Goal: Task Accomplishment & Management: Complete application form

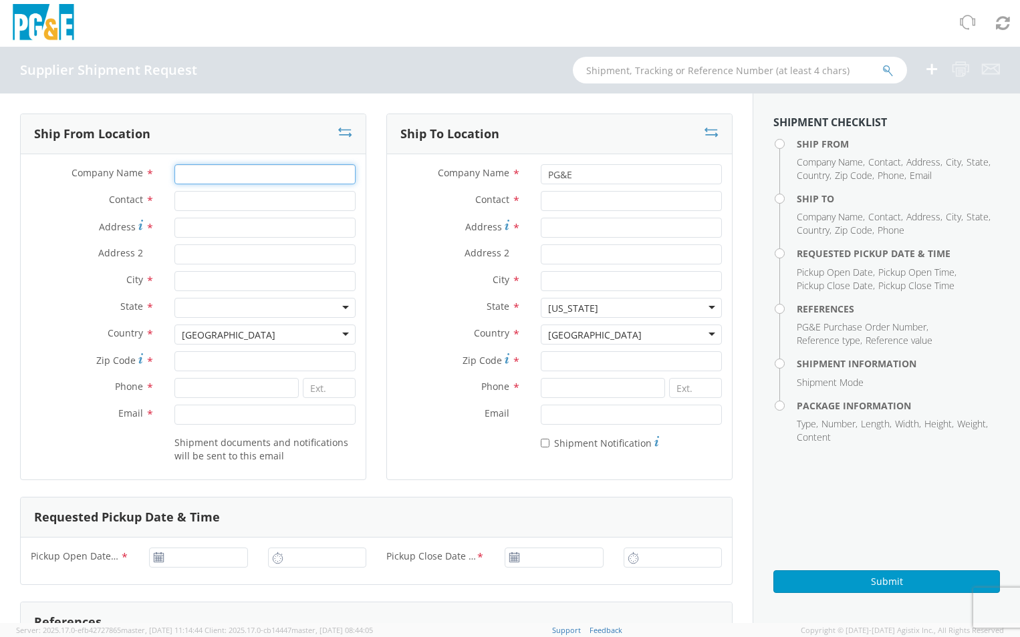
click at [209, 172] on input "Company Name *" at bounding box center [264, 174] width 181 height 20
click at [210, 175] on input "Company Name *" at bounding box center [264, 174] width 181 height 20
type input "c"
type input "Condux International"
click at [223, 202] on input "Contact *" at bounding box center [264, 201] width 181 height 20
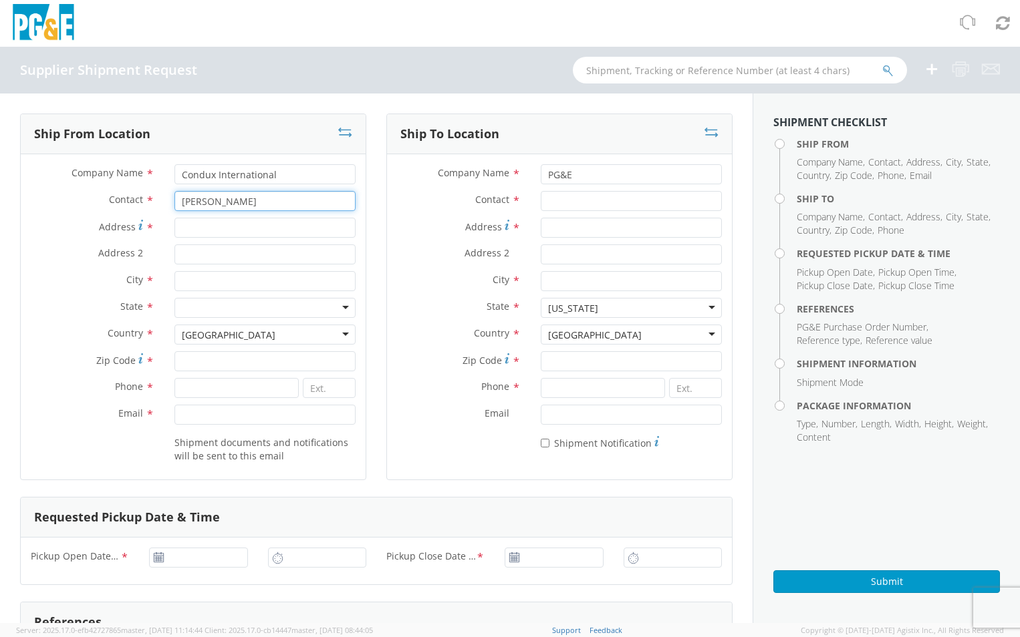
type input "[PERSON_NAME]"
click at [241, 225] on input "Address *" at bounding box center [264, 228] width 181 height 20
type input "[STREET_ADDRESS]"
click at [259, 291] on input "City *" at bounding box center [264, 281] width 181 height 20
type input "Mankato"
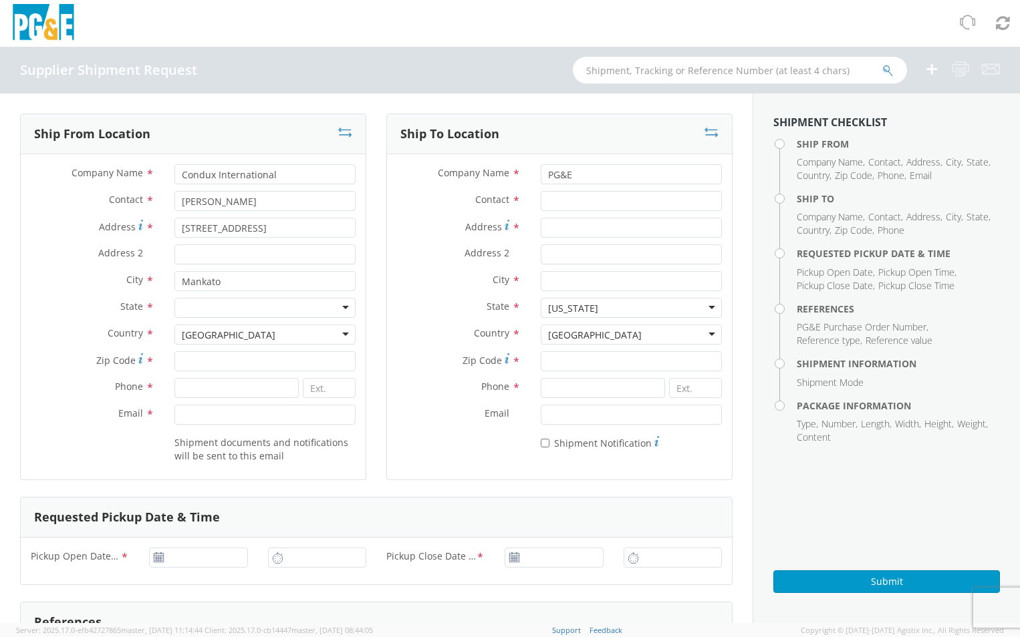
click at [256, 303] on div at bounding box center [264, 308] width 181 height 20
type input "Minne"
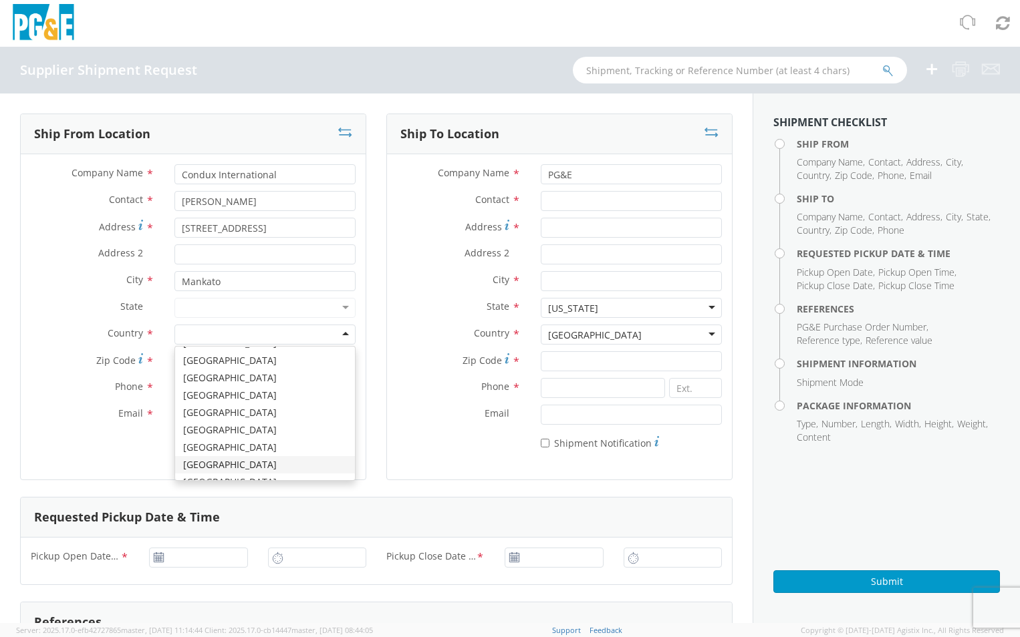
click at [256, 303] on div at bounding box center [264, 308] width 181 height 20
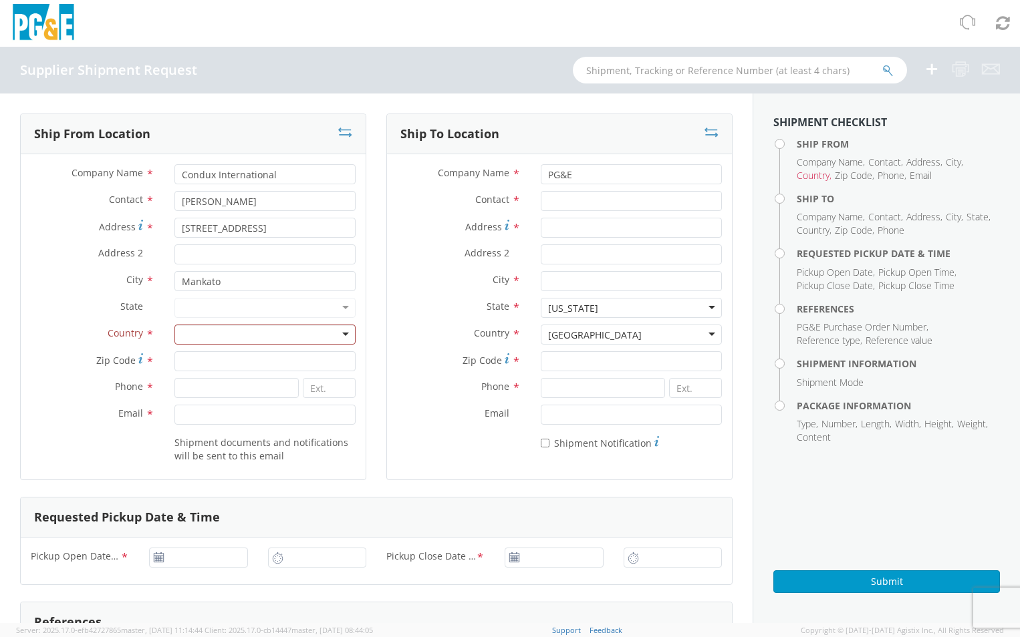
click at [259, 304] on div at bounding box center [264, 308] width 181 height 20
click at [259, 310] on div at bounding box center [264, 308] width 181 height 20
click at [333, 306] on div at bounding box center [264, 308] width 181 height 20
click at [338, 306] on div at bounding box center [264, 308] width 181 height 20
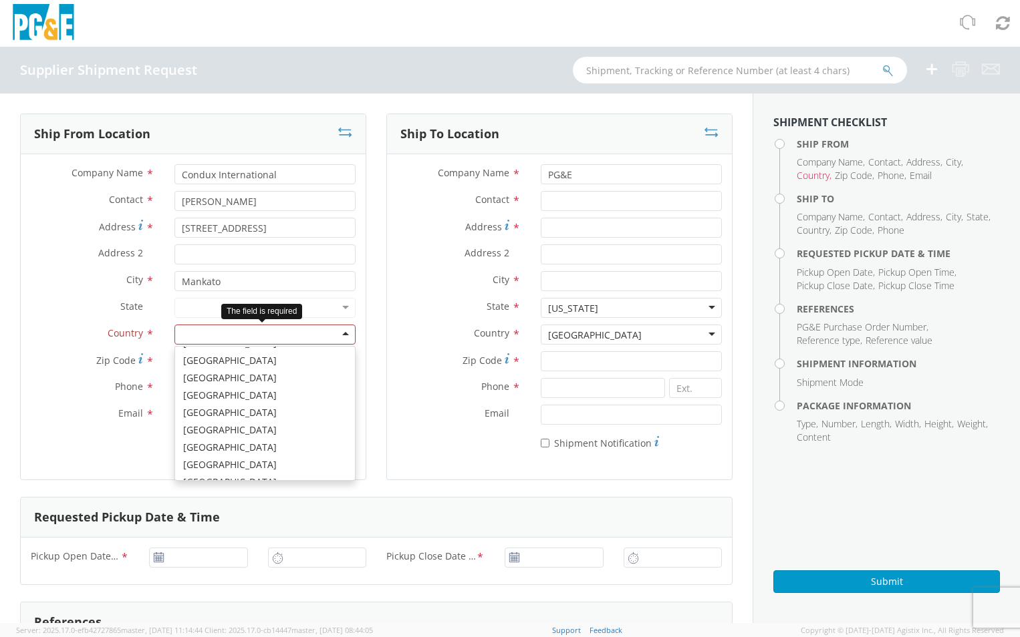
click at [204, 331] on div at bounding box center [264, 335] width 181 height 20
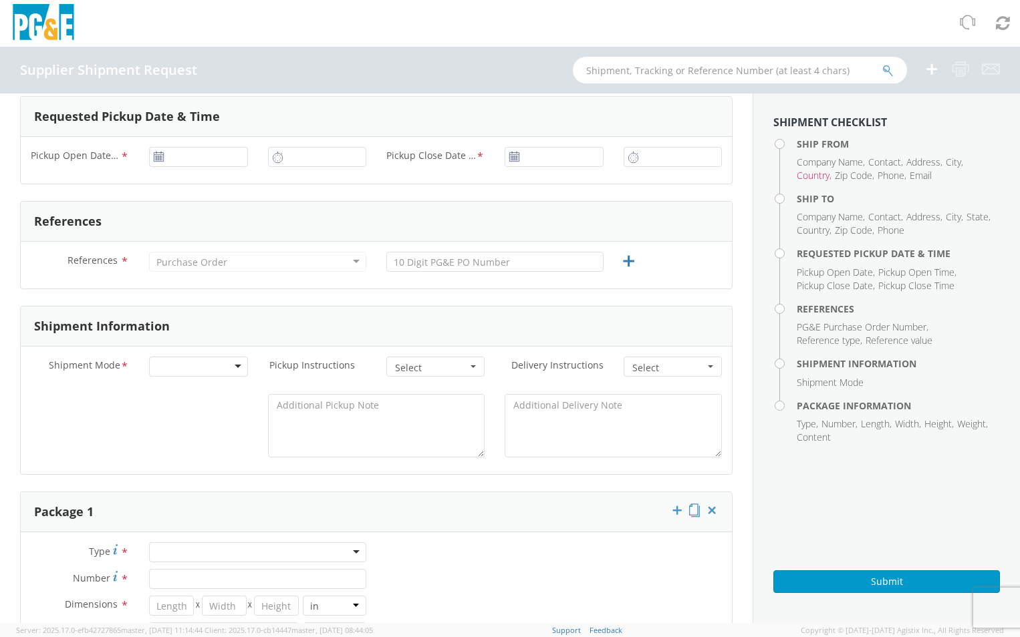
scroll to position [0, 0]
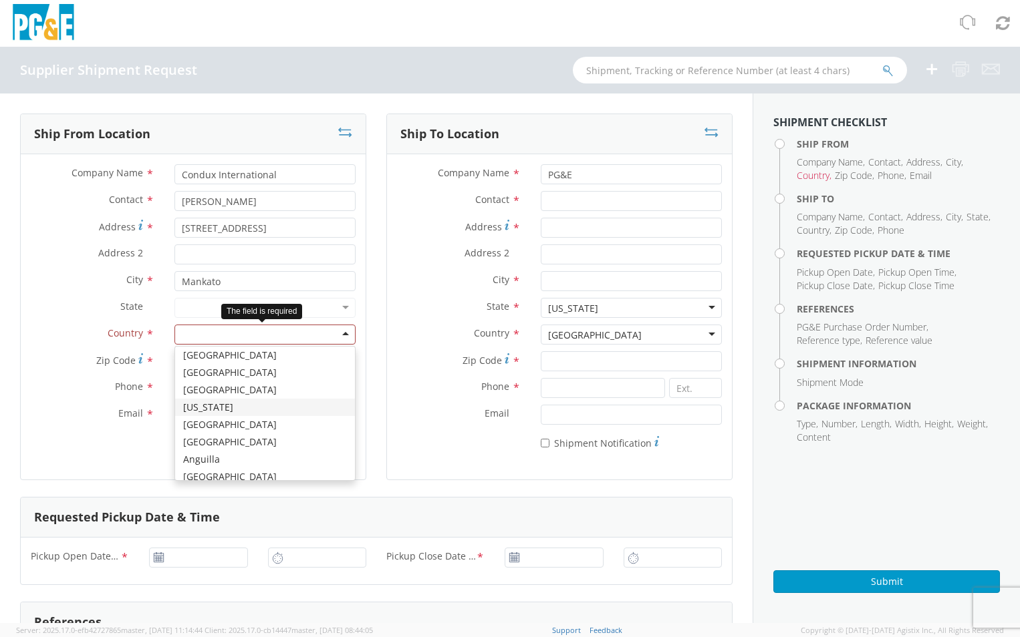
click at [206, 332] on div at bounding box center [264, 335] width 181 height 20
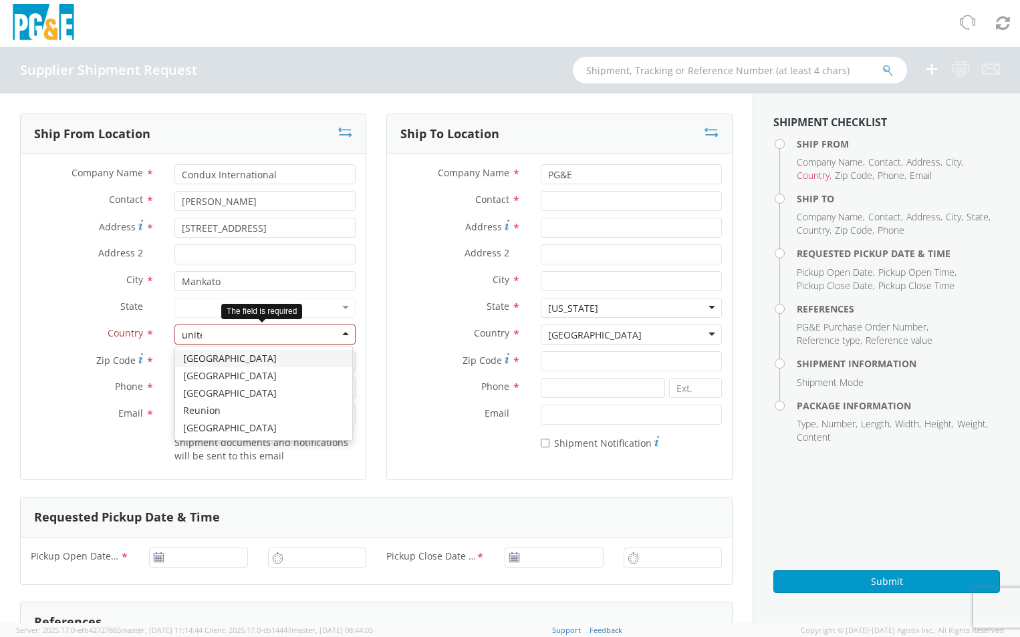
type input "united"
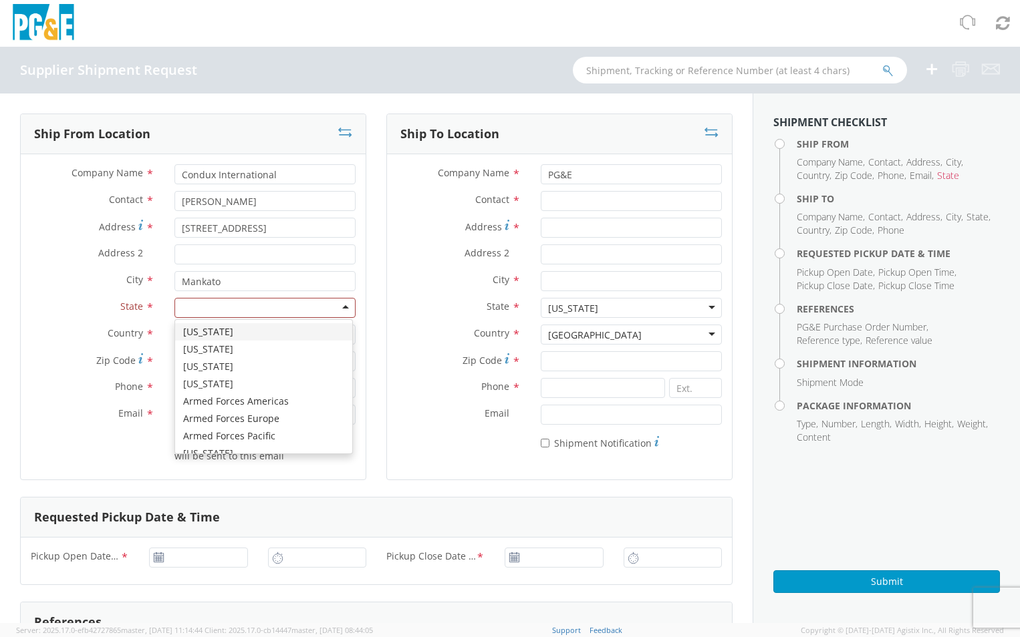
click at [220, 303] on div at bounding box center [264, 308] width 181 height 20
type input "minn"
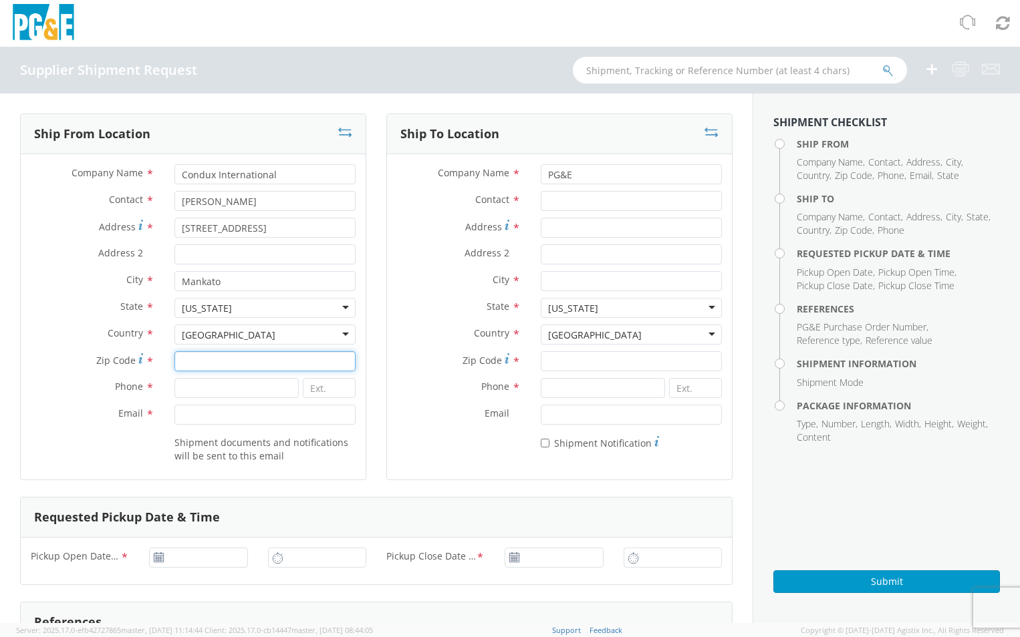
click at [238, 358] on input "Zip Code *" at bounding box center [264, 361] width 181 height 20
type input "56001"
click at [240, 393] on input at bounding box center [236, 388] width 124 height 20
click at [168, 416] on div at bounding box center [264, 415] width 201 height 20
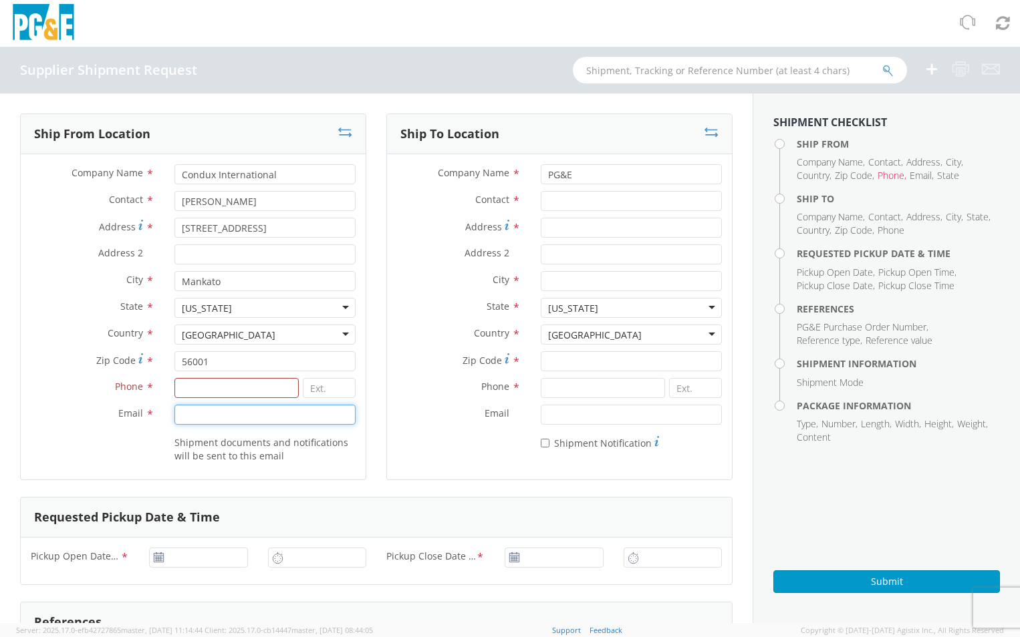
click at [198, 416] on input "Email *" at bounding box center [264, 415] width 181 height 20
click at [149, 456] on div "Shipment documents and notifications will be sent to this email" at bounding box center [193, 447] width 345 height 31
click at [225, 414] on input "Email *" at bounding box center [264, 415] width 181 height 20
type input "[EMAIL_ADDRESS][DOMAIN_NAME]"
click at [205, 392] on input at bounding box center [236, 388] width 124 height 20
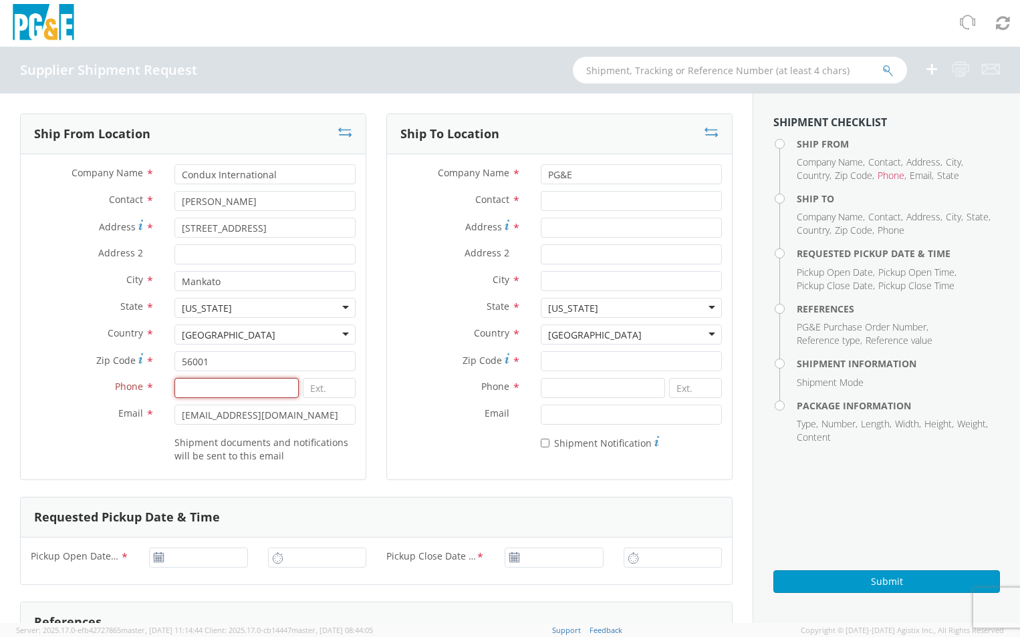
paste input "[PHONE_NUMBER]"
click at [188, 390] on input "[PHONE_NUMBER]" at bounding box center [236, 388] width 124 height 20
click at [192, 388] on input "[PHONE_NUMBER]" at bounding box center [236, 388] width 124 height 20
type input "[PHONE_NUMBER]"
click at [338, 446] on label "Shipment documents and notifications will be sent to this email" at bounding box center [264, 448] width 181 height 29
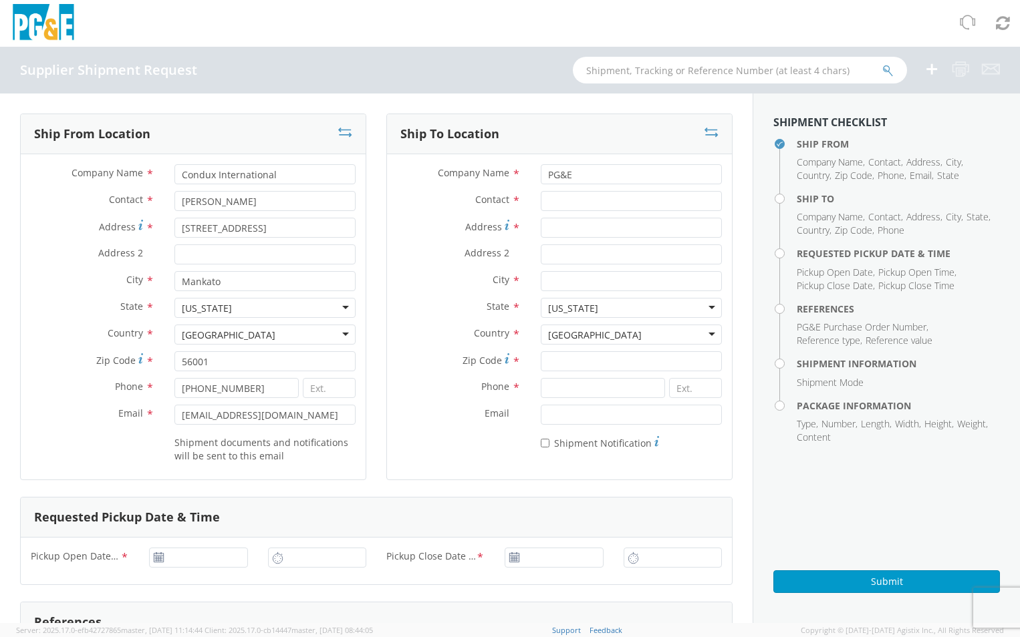
click at [387, 468] on div "Ship To Location Company Name * PG&E Contact * Address * Address 2 * City * Sta…" at bounding box center [559, 297] width 346 height 367
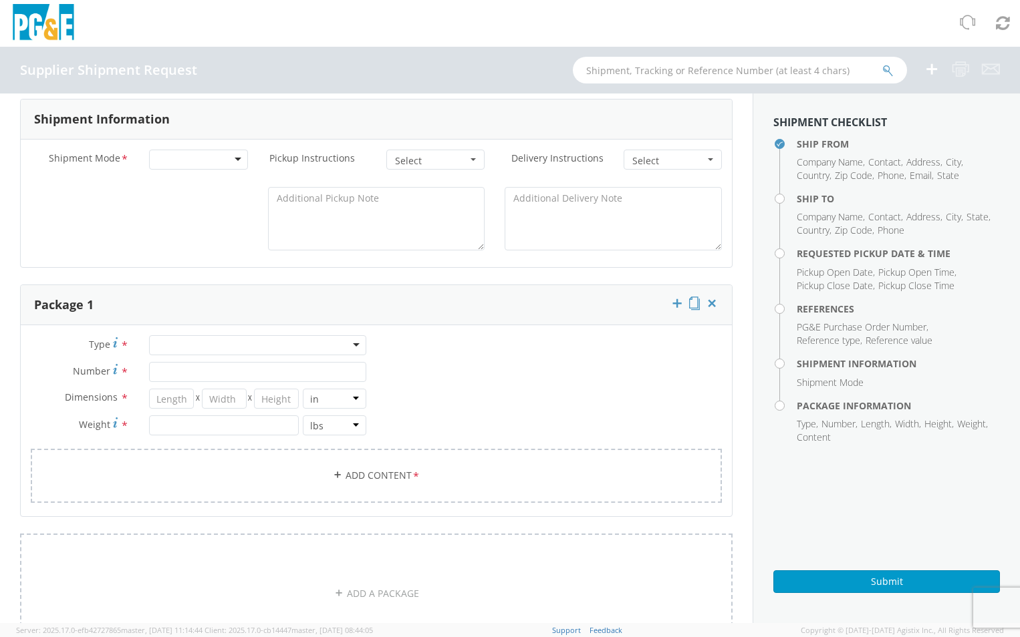
scroll to position [535, 0]
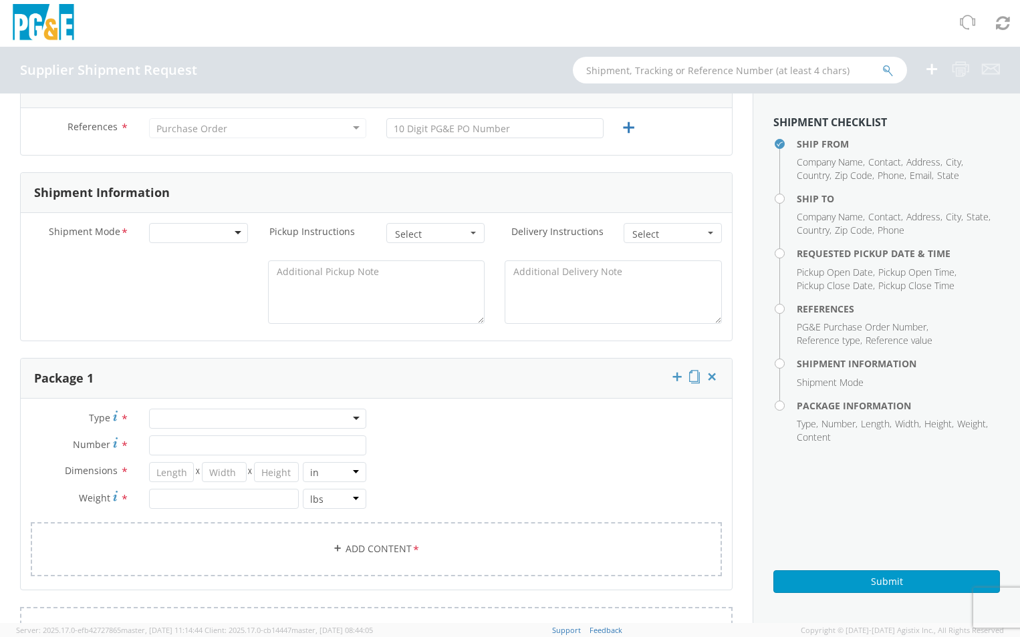
click at [247, 241] on div "LTL Small Package TL" at bounding box center [198, 233] width 118 height 20
click at [239, 237] on div at bounding box center [198, 233] width 98 height 20
click at [57, 280] on div at bounding box center [376, 296] width 711 height 70
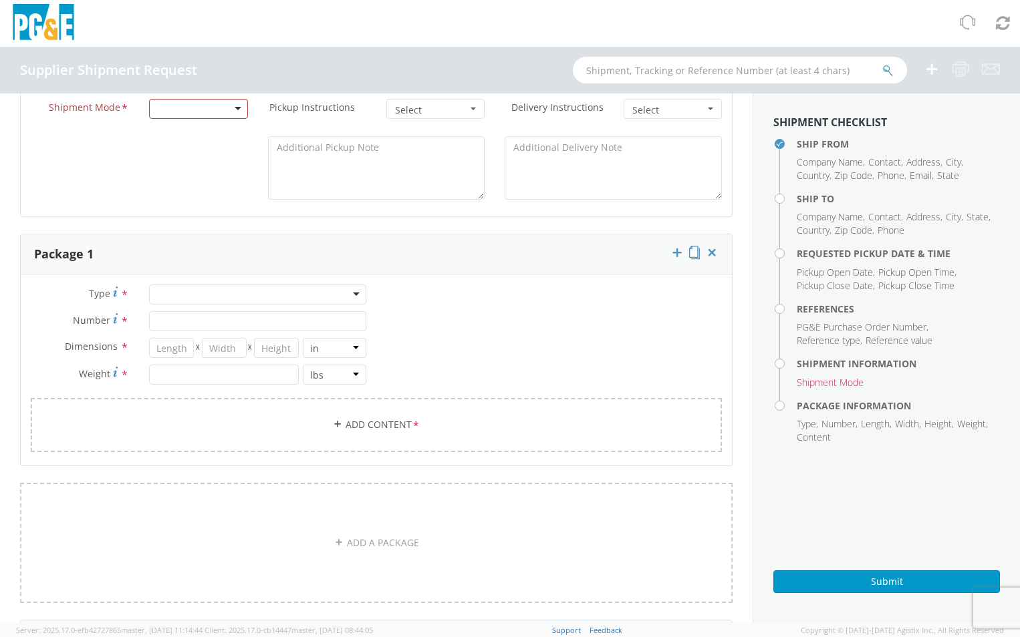
scroll to position [668, 0]
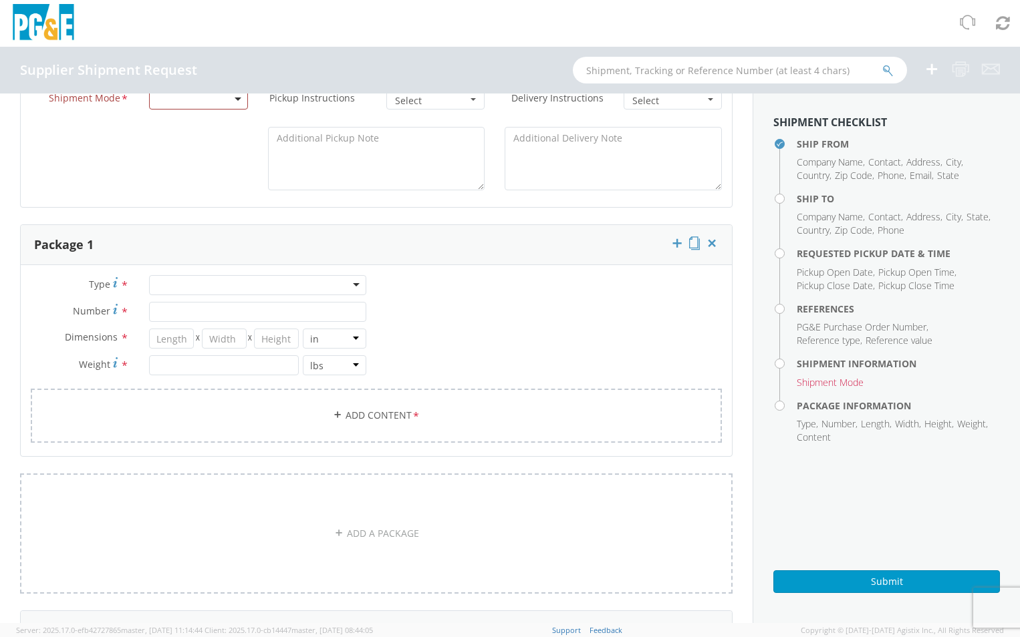
click at [344, 290] on div at bounding box center [257, 285] width 217 height 20
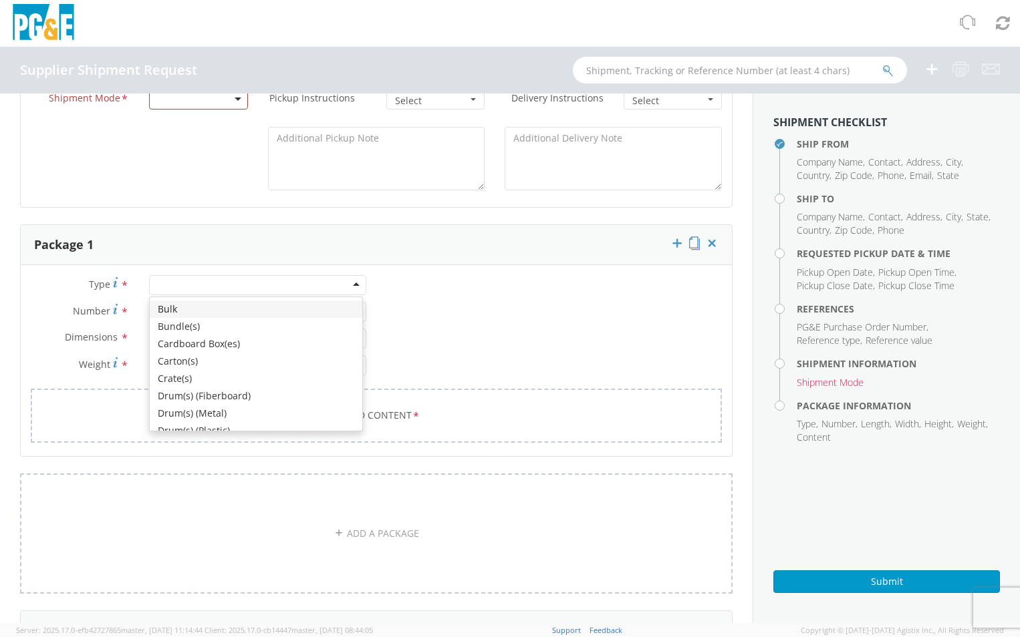
click at [430, 295] on div "Type * Bulk Bundle(s) Cardboard Box(es) Carton(s) Crate(s) Drum(s) (Fiberboard)…" at bounding box center [376, 367] width 711 height 184
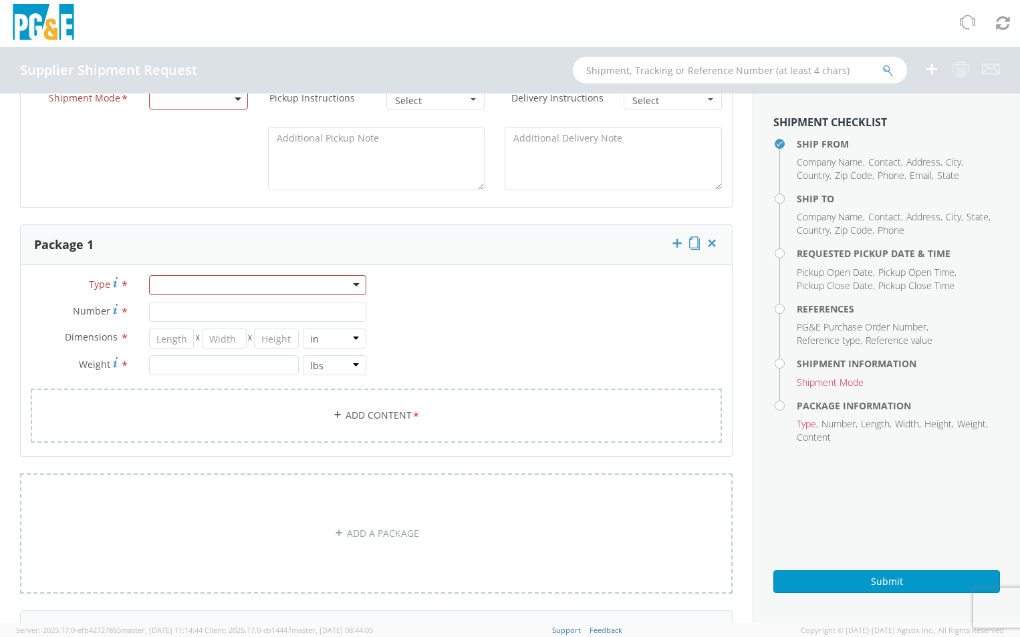
click at [456, 356] on div "Type * Bulk Bundle(s) Cardboard Box(es) Carton(s) Crate(s) Drum(s) (Fiberboard)…" at bounding box center [376, 367] width 711 height 184
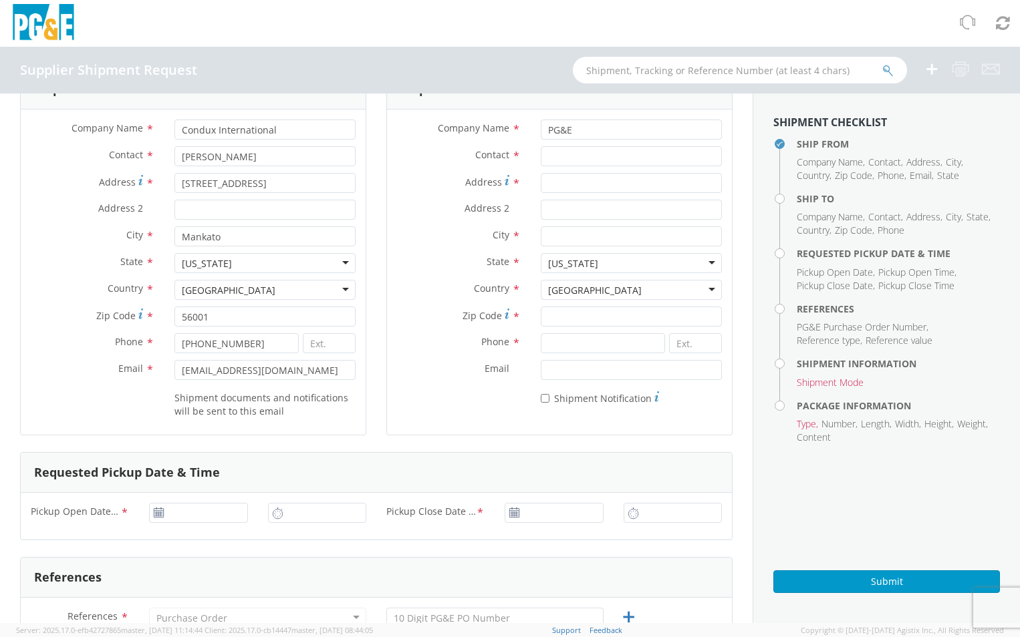
scroll to position [0, 0]
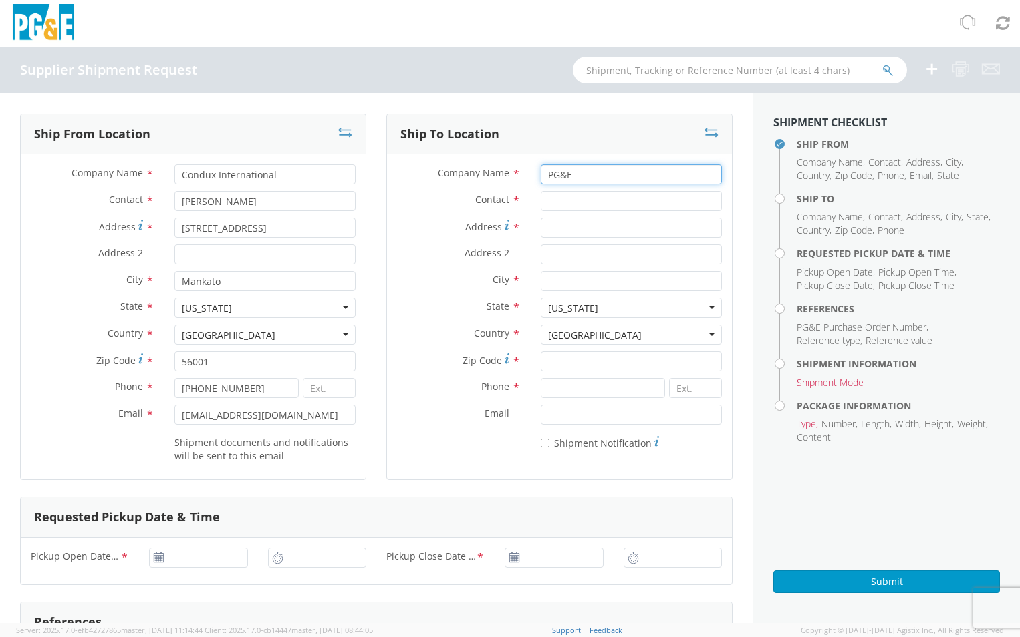
click at [563, 179] on input "PG&E" at bounding box center [631, 174] width 181 height 20
paste input "PACIFIC GAS & ELECTRIC C/O MROIS"
type input "PG&EPACIFIC GAS & ELECTRIC C/O MROIS"
drag, startPoint x: 704, startPoint y: 174, endPoint x: 476, endPoint y: 176, distance: 227.9
click at [476, 176] on div "Company Name * PG&EPACIFIC GAS & ELECTRIC C/O MROIS" at bounding box center [559, 174] width 345 height 20
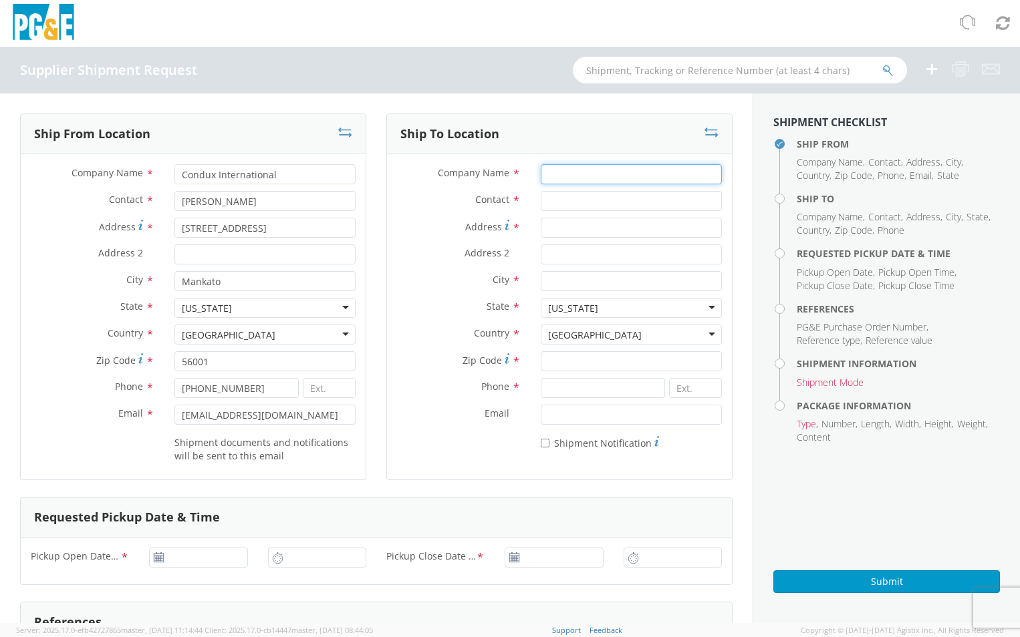
paste input "PACIFIC GAS & ELECTRIC C/O MROIS"
type input "PACIFIC GAS & ELECTRIC C/O MROIS"
click at [611, 199] on input "Contact *" at bounding box center [631, 201] width 181 height 20
paste input "[PERSON_NAME]"
type input "[PERSON_NAME]"
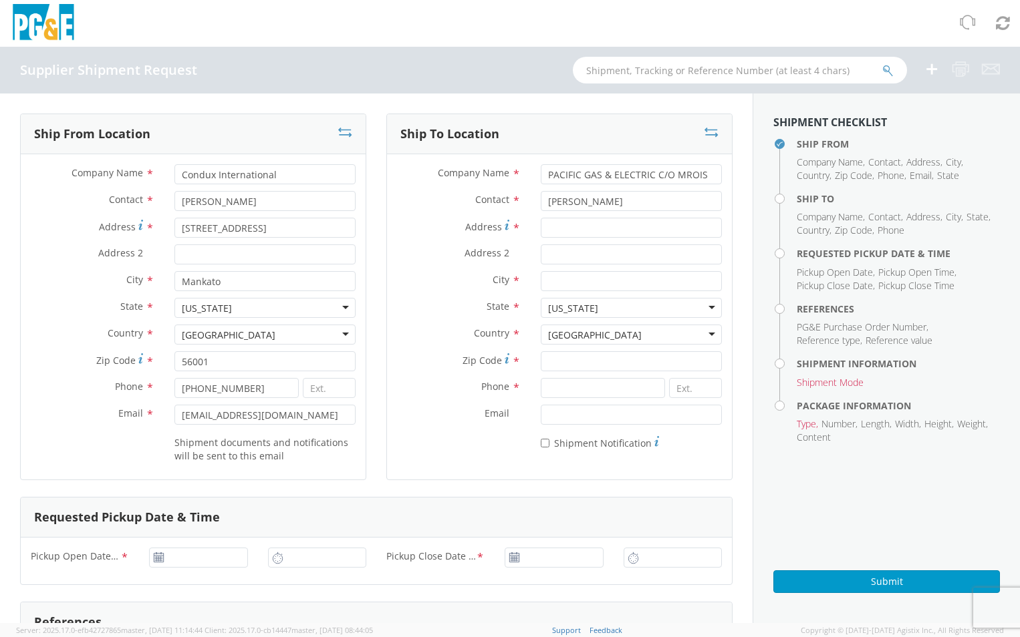
drag, startPoint x: 508, startPoint y: 228, endPoint x: 534, endPoint y: 225, distance: 26.2
click at [512, 228] on span "*" at bounding box center [516, 228] width 9 height 15
click at [541, 228] on input "Address *" at bounding box center [631, 228] width 181 height 20
click at [541, 225] on input "Address *" at bounding box center [631, 228] width 181 height 20
paste input "[STREET_ADDRESS]"
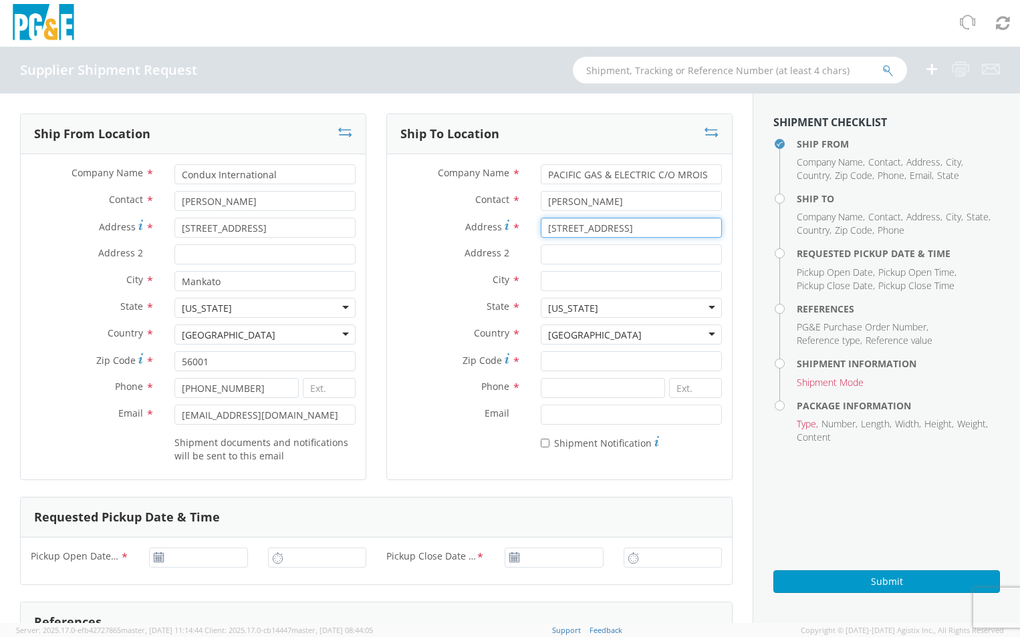
type input "[STREET_ADDRESS]"
click at [571, 278] on input "City *" at bounding box center [631, 281] width 181 height 20
paste input "STOCKTON"
type input "STOCKTON"
click at [573, 359] on input "Zip Code *" at bounding box center [631, 361] width 181 height 20
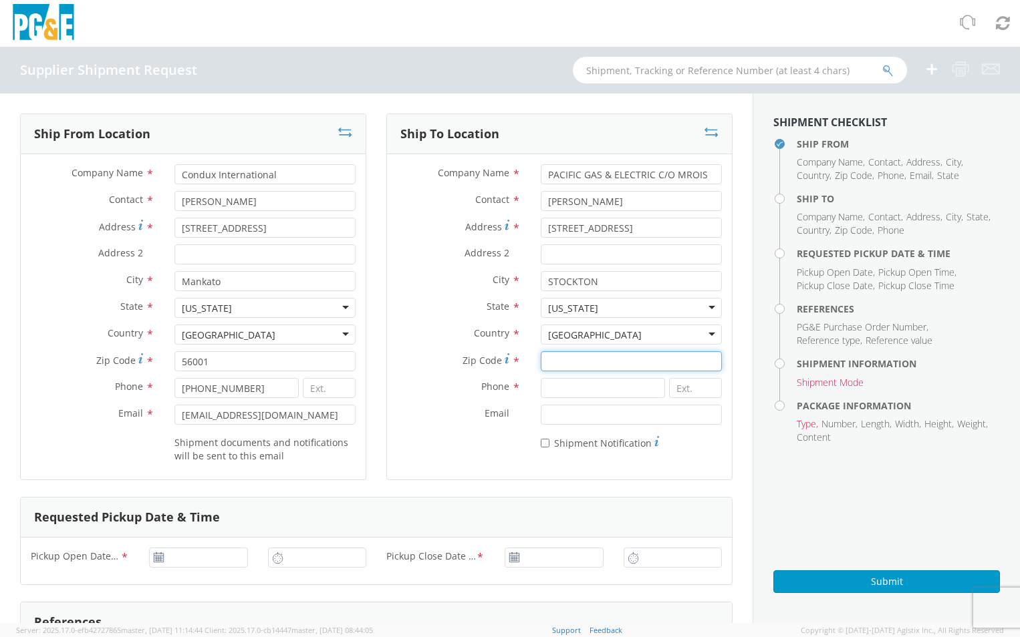
paste input "95204"
type input "95204"
click at [425, 333] on label "Country *" at bounding box center [459, 333] width 144 height 17
click at [597, 393] on input at bounding box center [603, 388] width 124 height 20
paste input "530.488.6406"
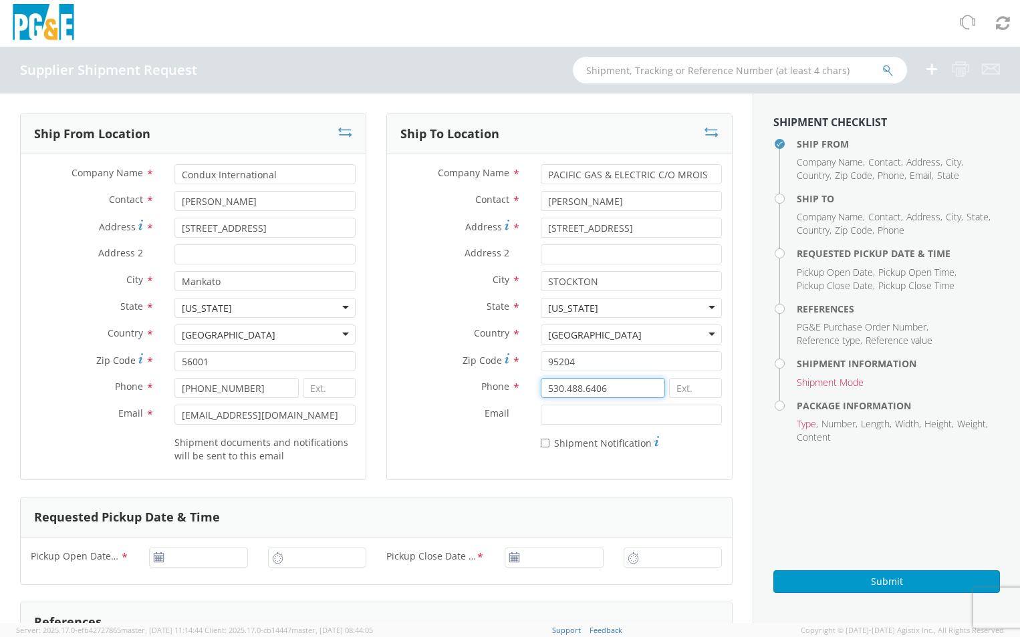
type input "530.488.6406"
click at [376, 341] on div "Ship To Location Company Name * PACIFIC GAS & ELECTRIC C/O MROIS Contact * [PER…" at bounding box center [559, 306] width 366 height 384
click at [400, 328] on label "Country *" at bounding box center [459, 333] width 144 height 17
click at [572, 416] on input "Email *" at bounding box center [631, 415] width 181 height 20
paste input "[PERSON_NAME][EMAIL_ADDRESS][PERSON_NAME][DOMAIN_NAME]"
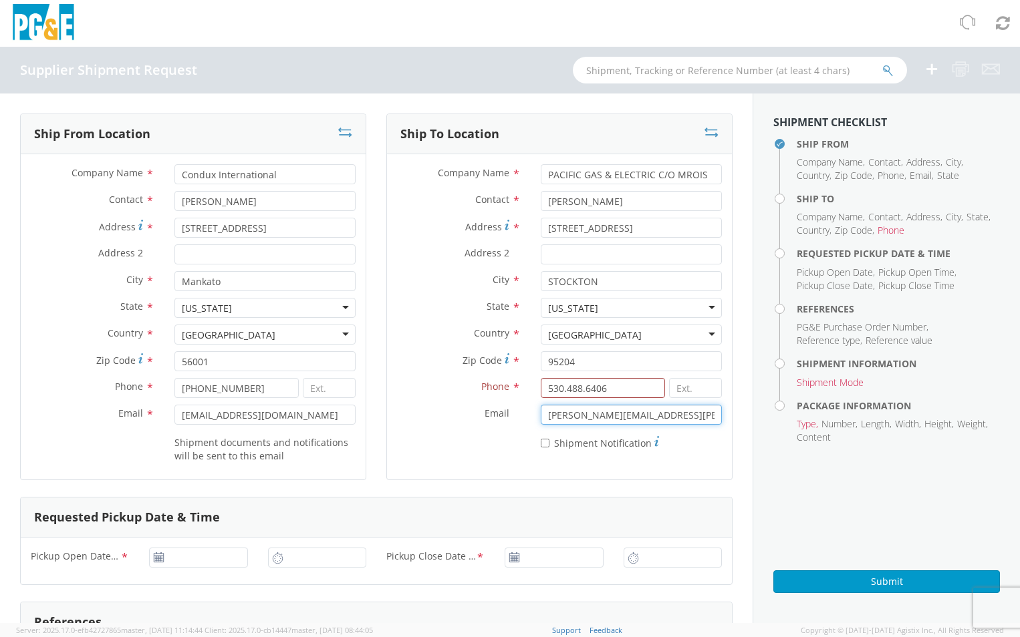
scroll to position [0, 23]
type input "[PERSON_NAME][EMAIL_ADDRESS][PERSON_NAME][DOMAIN_NAME]"
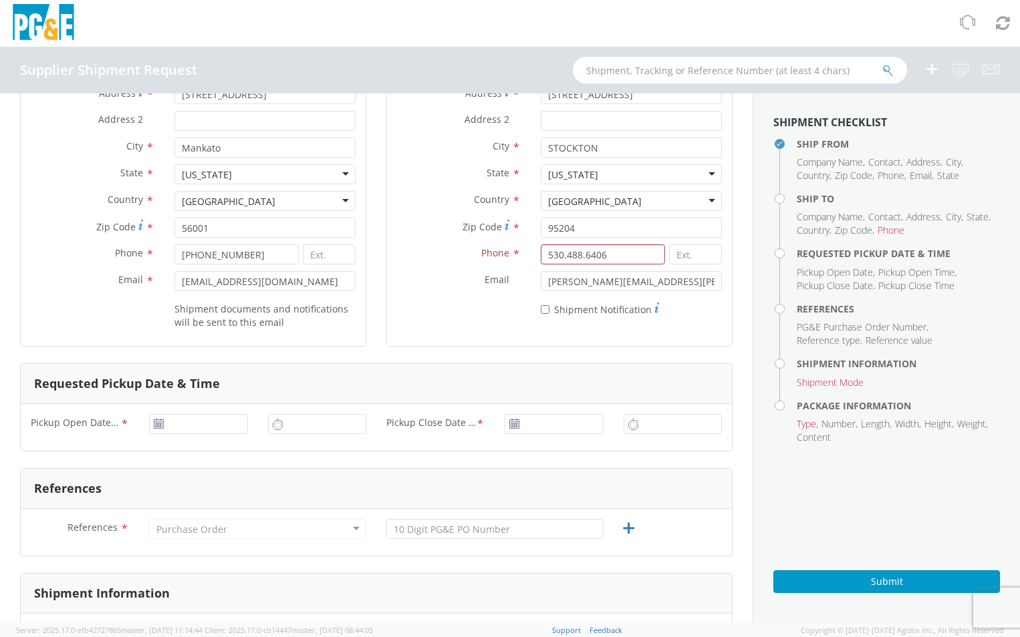
scroll to position [200, 0]
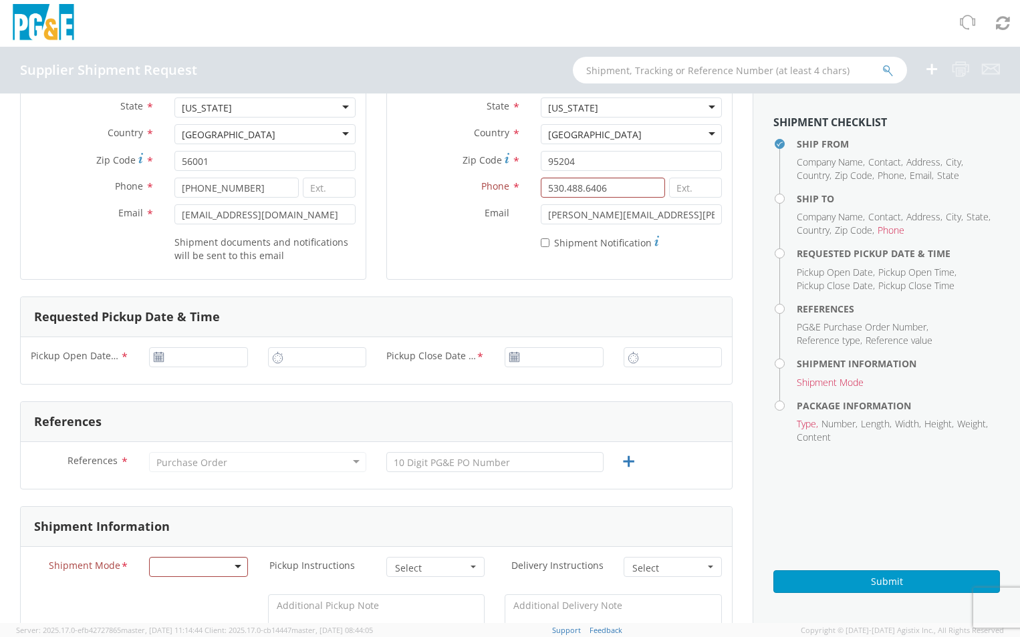
click at [154, 358] on icon at bounding box center [158, 357] width 11 height 11
type input "[DATE]"
drag, startPoint x: 164, startPoint y: 354, endPoint x: 173, endPoint y: 355, distance: 9.4
click at [164, 354] on input "[DATE]" at bounding box center [198, 357] width 98 height 20
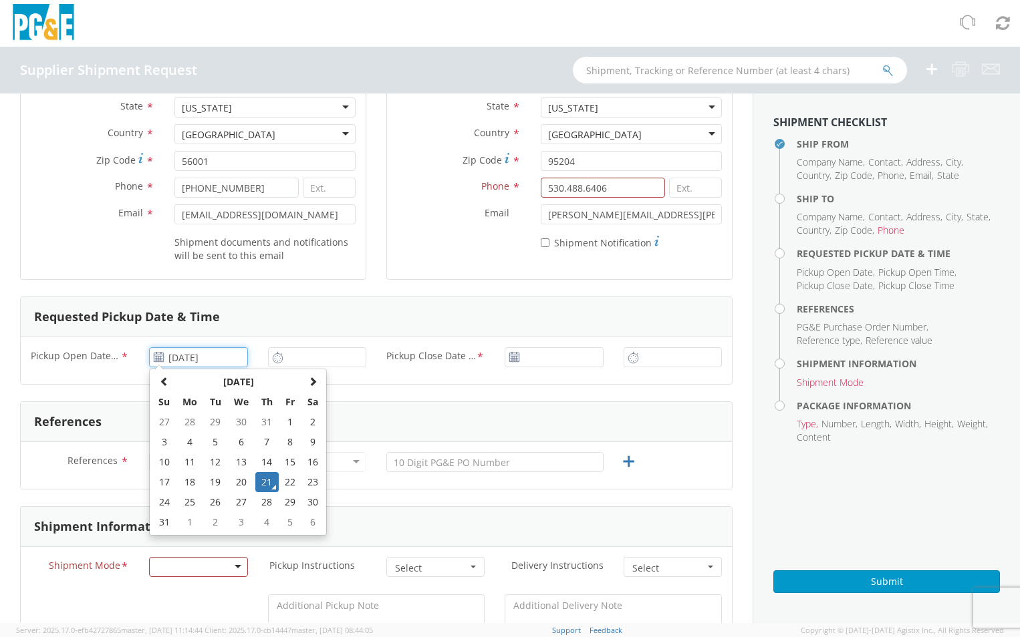
click at [259, 480] on td "21" at bounding box center [266, 482] width 23 height 20
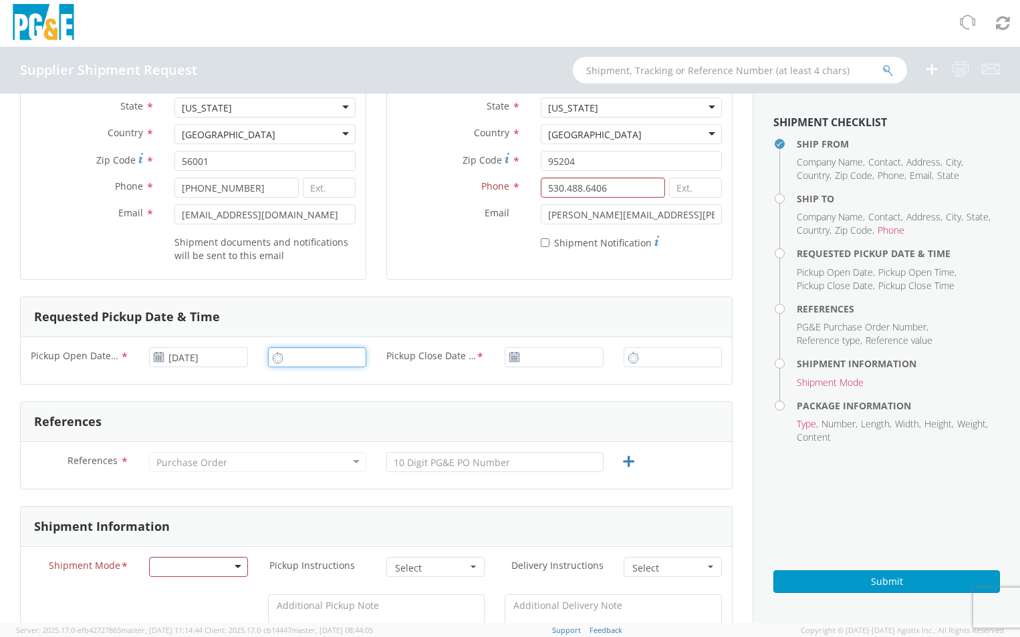
type input "8:00 AM"
click at [319, 364] on input "8:00 AM" at bounding box center [317, 357] width 98 height 20
type input "[DATE]"
click at [531, 355] on input "[DATE]" at bounding box center [554, 357] width 98 height 20
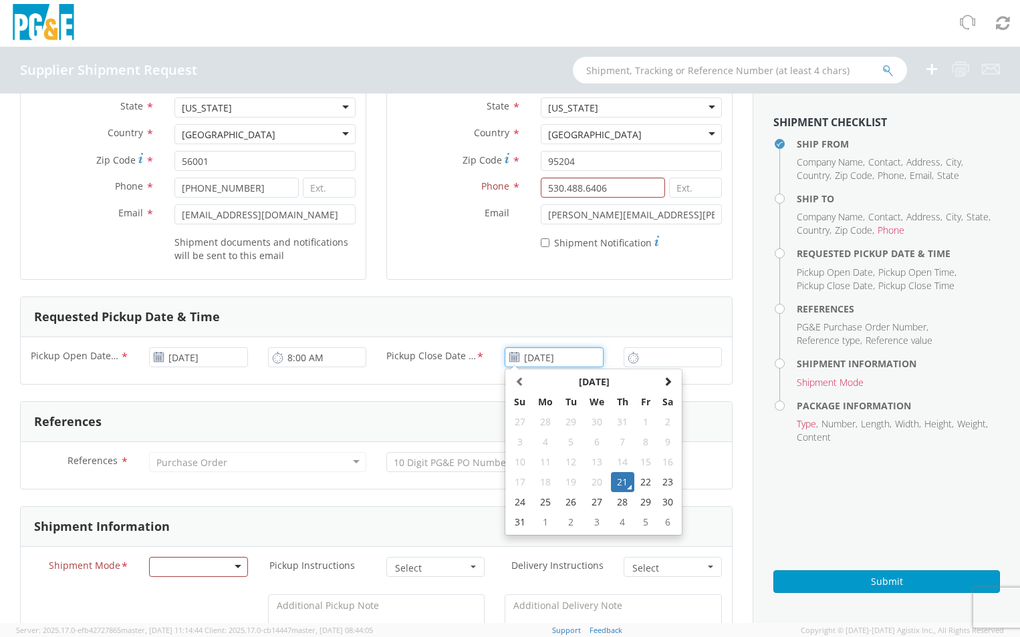
click at [618, 483] on td "21" at bounding box center [622, 482] width 23 height 20
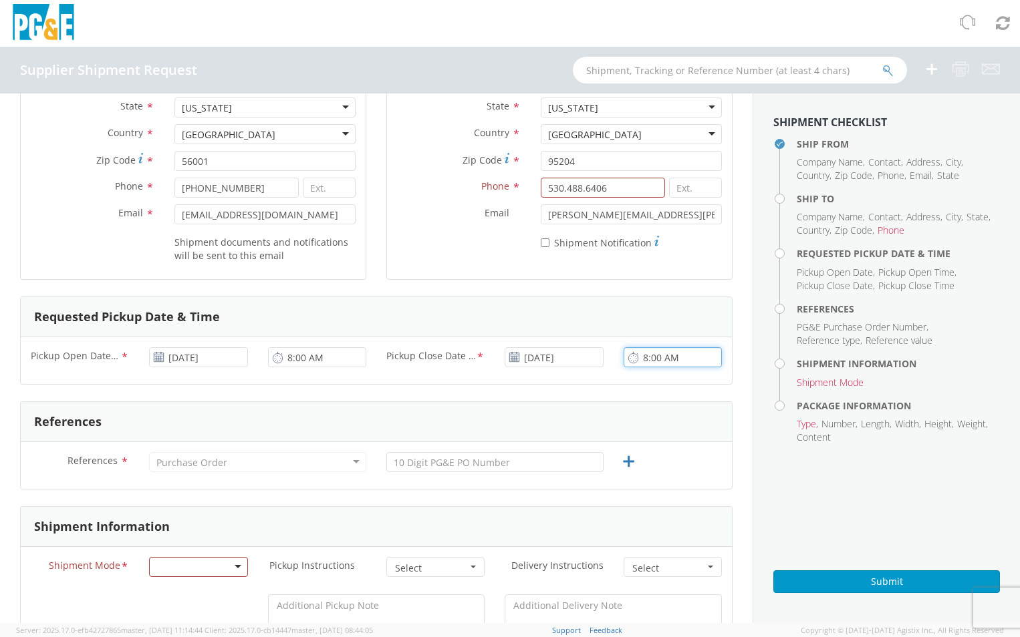
click at [700, 356] on input "8:00 AM" at bounding box center [672, 357] width 98 height 20
click at [661, 360] on input "4:00 AM" at bounding box center [672, 357] width 98 height 20
type input "4:00 PM"
click at [585, 382] on div "Pickup Open Date & Time * [DATE] 8:00 AM Pickup Close Date & Time * [DATE] 4:00…" at bounding box center [376, 360] width 711 height 47
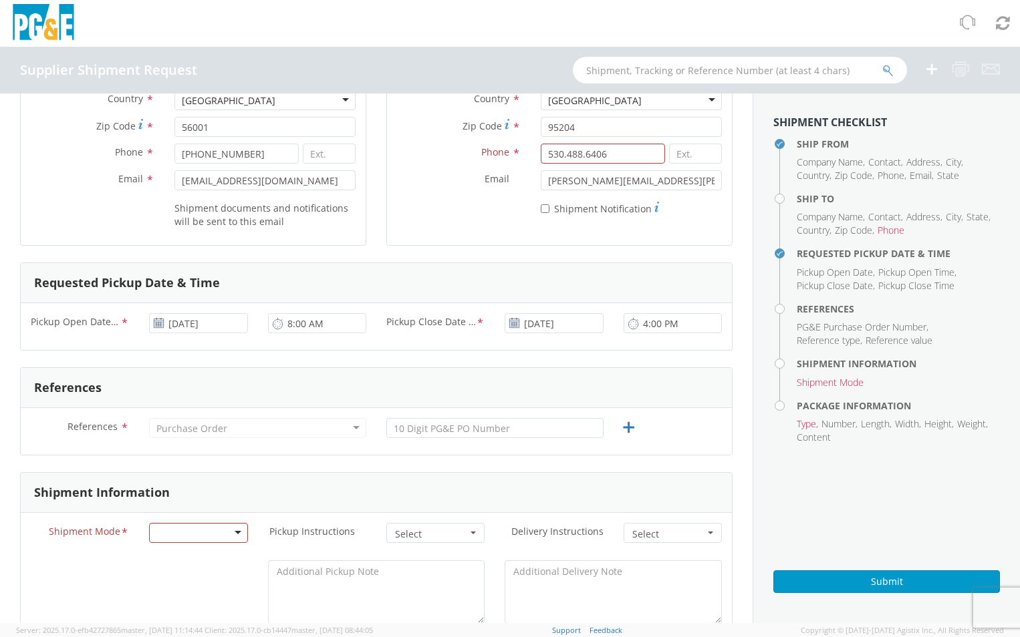
scroll to position [267, 0]
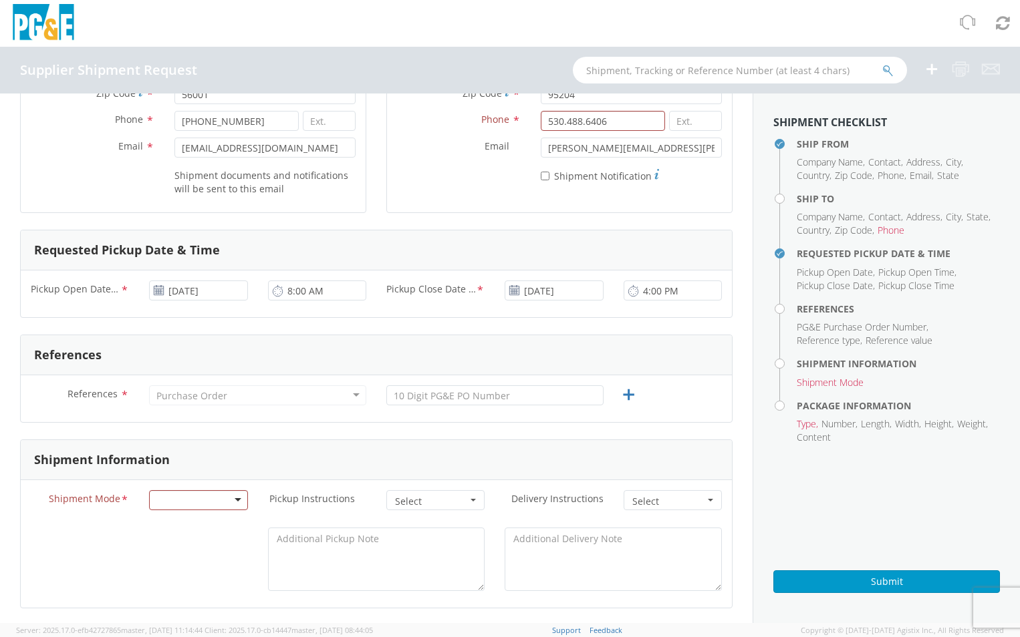
click at [275, 403] on div "Purchase Order" at bounding box center [257, 396] width 217 height 20
click at [278, 397] on div "Purchase Order" at bounding box center [257, 396] width 217 height 20
click at [281, 390] on div "Purchase Order" at bounding box center [257, 396] width 217 height 20
click at [279, 394] on div "Purchase Order" at bounding box center [257, 396] width 217 height 20
click at [336, 397] on div "Purchase Order" at bounding box center [257, 396] width 217 height 20
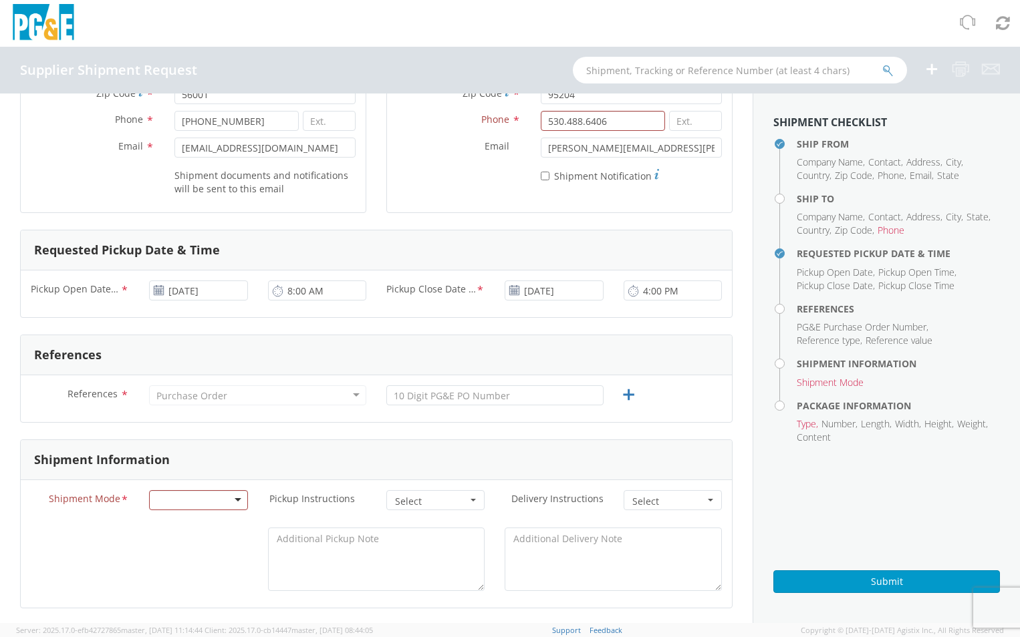
click at [346, 396] on div "Purchase Order" at bounding box center [257, 396] width 217 height 20
click at [353, 392] on div "Purchase Order" at bounding box center [257, 396] width 217 height 20
click at [622, 392] on icon at bounding box center [628, 395] width 17 height 17
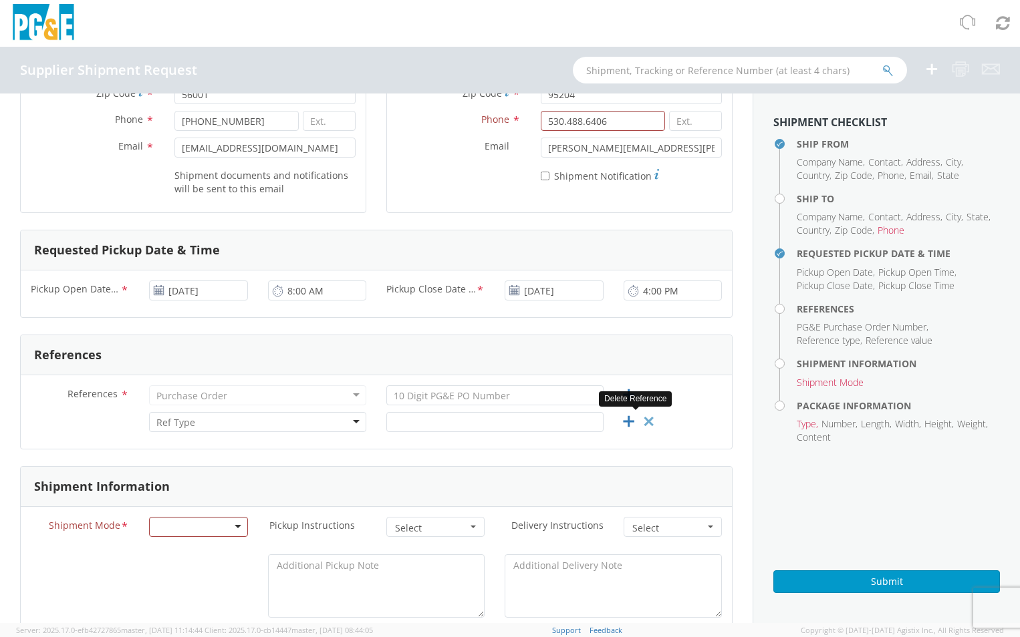
click at [640, 421] on icon at bounding box center [648, 422] width 17 height 17
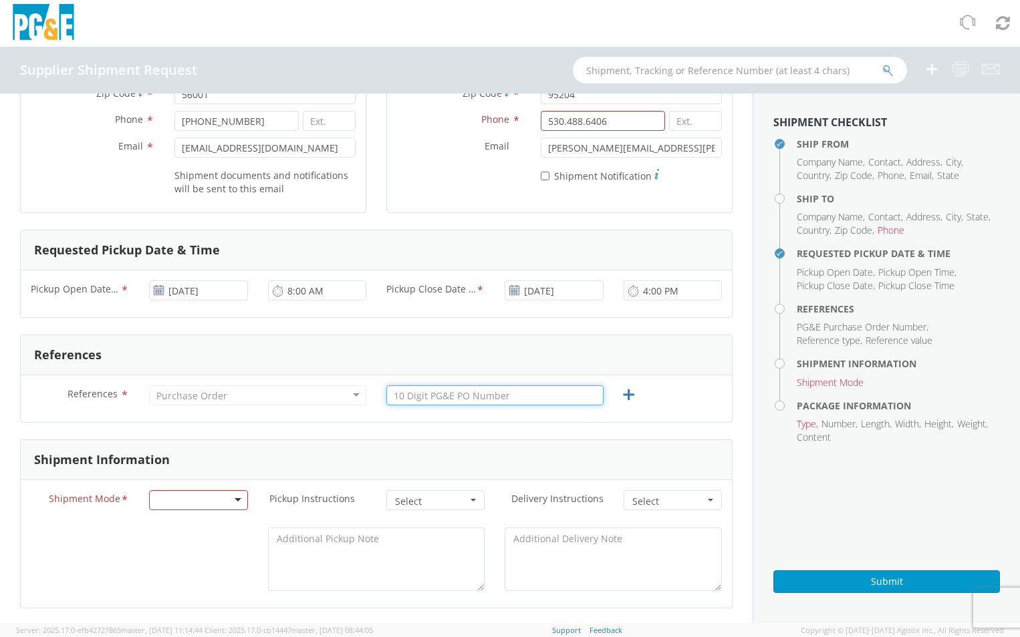
click at [437, 391] on input "text" at bounding box center [494, 396] width 217 height 20
paste input "2701226620"
type input "2701226620"
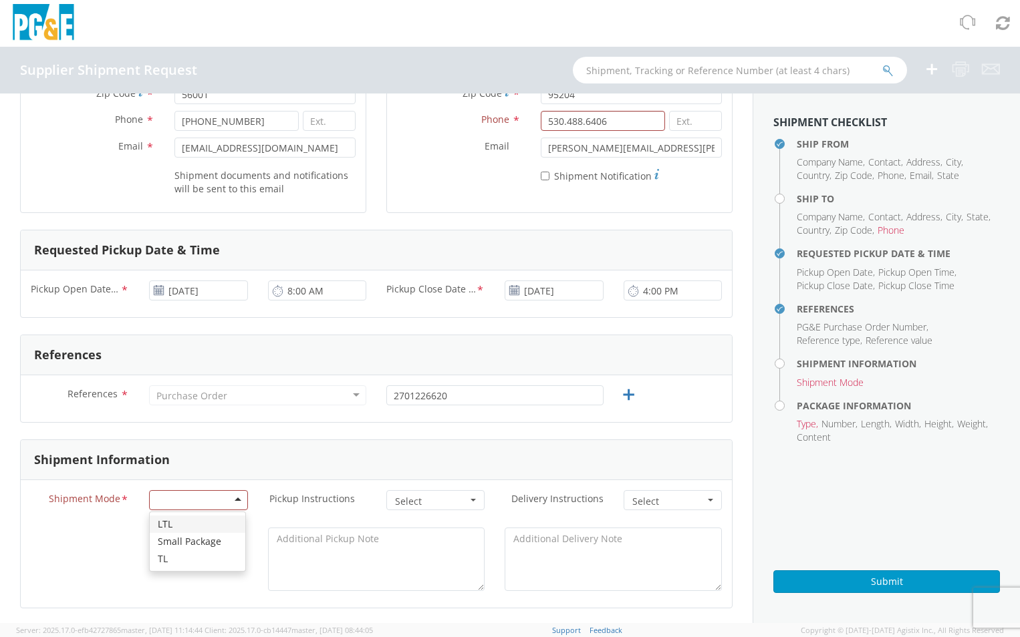
scroll to position [334, 0]
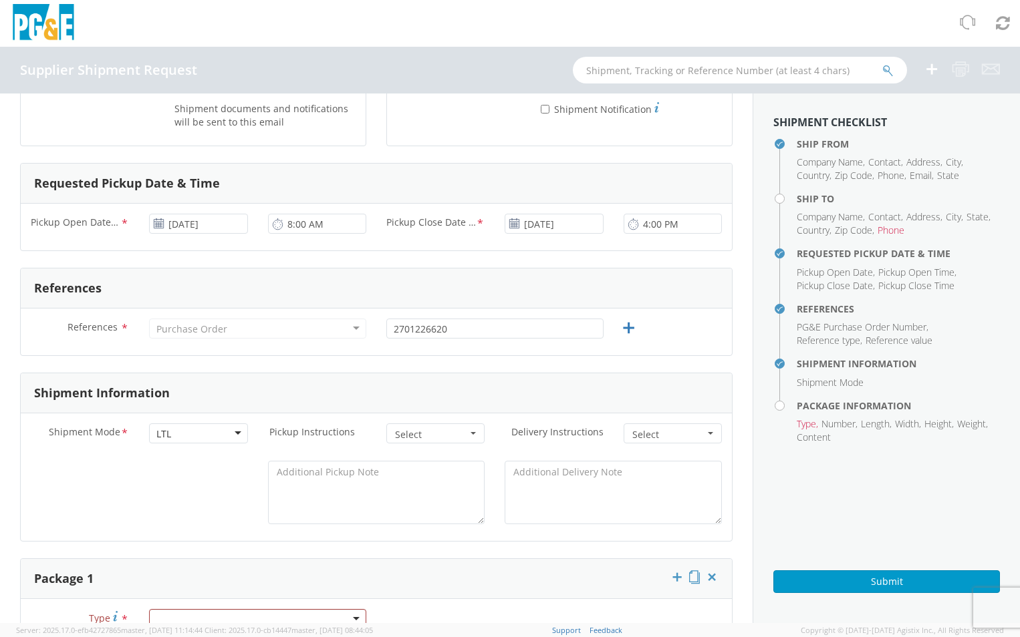
click at [436, 438] on span "Select" at bounding box center [431, 434] width 72 height 13
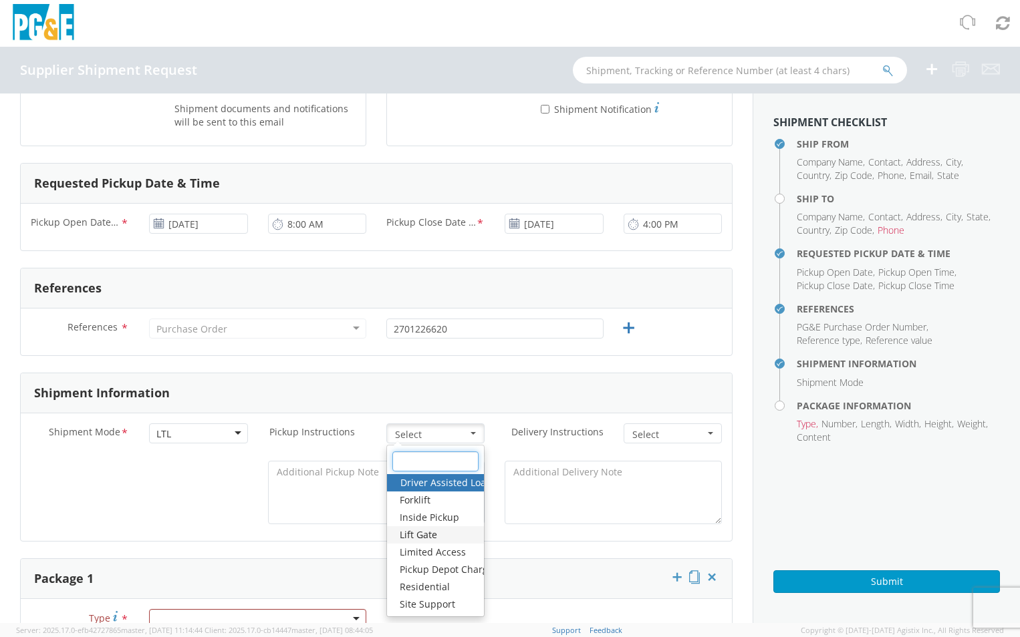
scroll to position [401, 0]
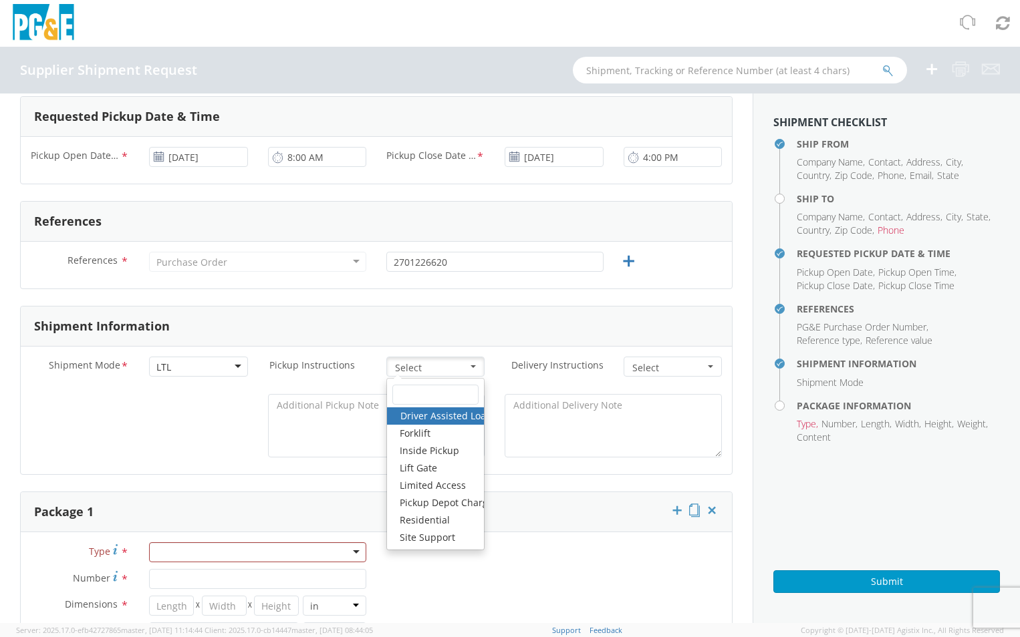
click at [179, 413] on div at bounding box center [376, 429] width 711 height 70
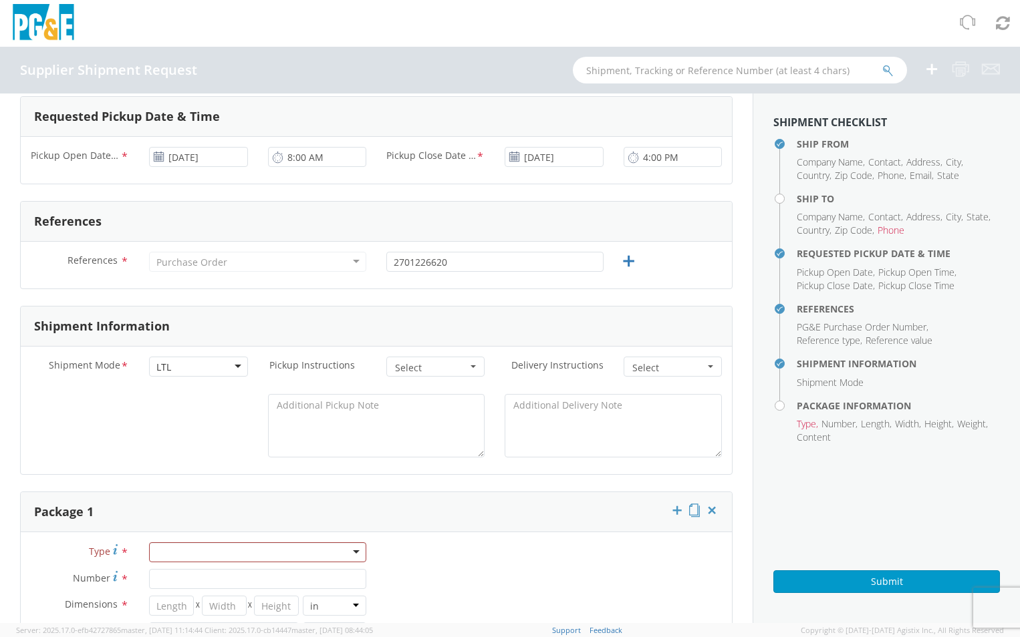
click at [654, 374] on span "Select" at bounding box center [668, 368] width 72 height 13
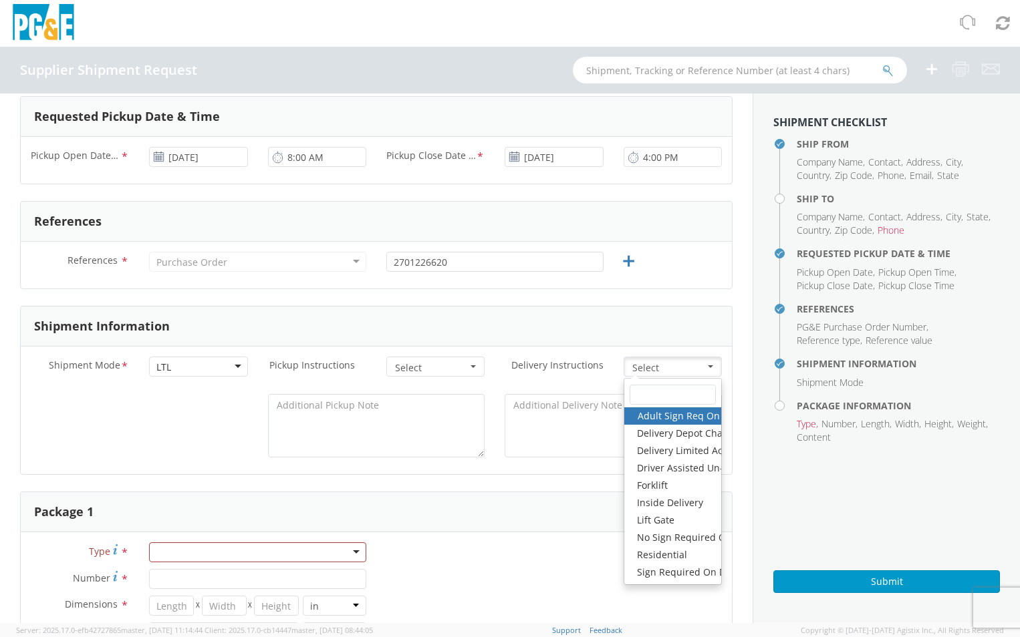
click at [147, 400] on div at bounding box center [376, 429] width 711 height 70
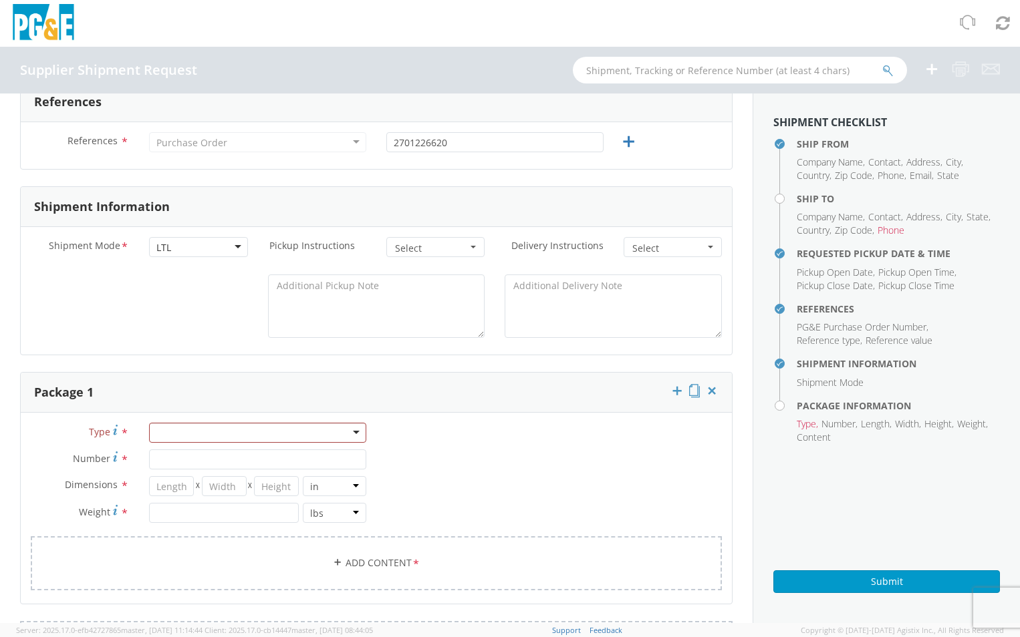
scroll to position [535, 0]
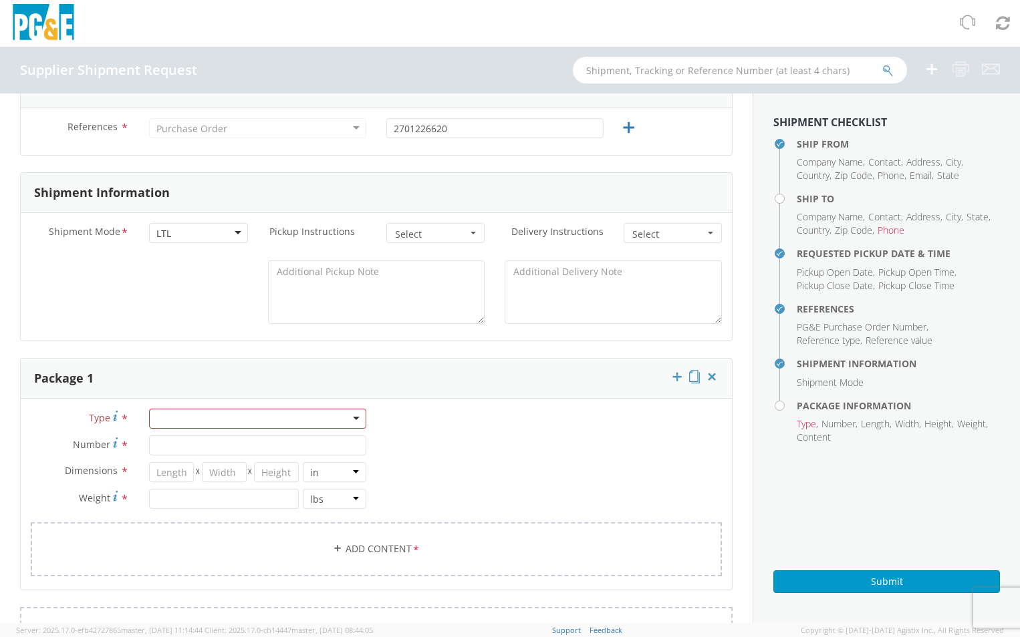
click at [453, 398] on div "Package 1" at bounding box center [376, 379] width 711 height 40
click at [349, 414] on div at bounding box center [257, 419] width 217 height 20
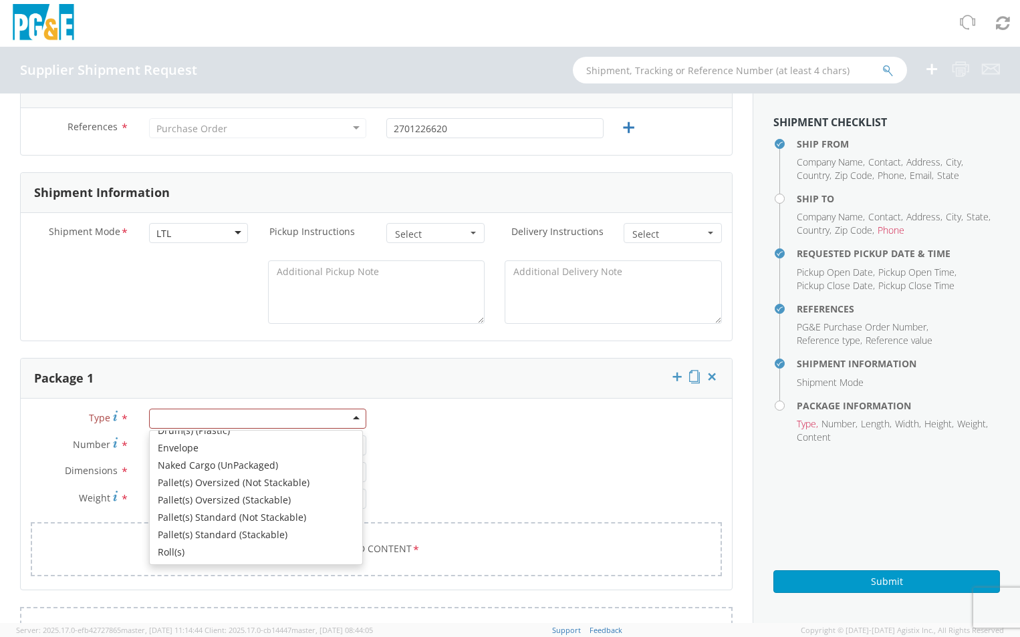
scroll to position [3, 0]
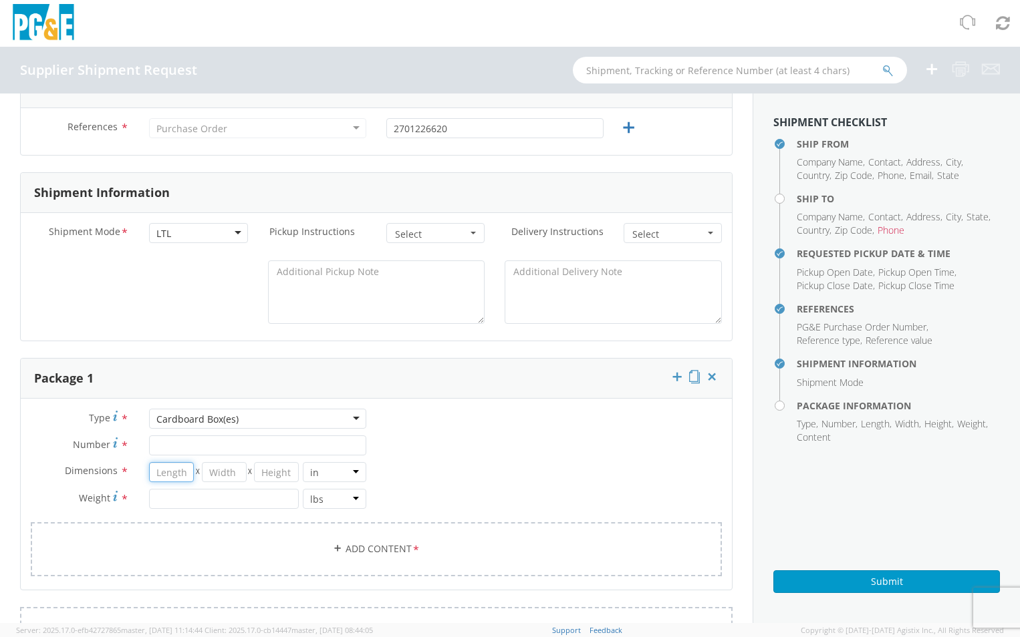
click at [178, 470] on input "number" at bounding box center [171, 472] width 45 height 20
type input "49"
click at [247, 470] on span "X" at bounding box center [250, 472] width 7 height 20
click at [232, 476] on input "number" at bounding box center [224, 472] width 45 height 20
type input "41"
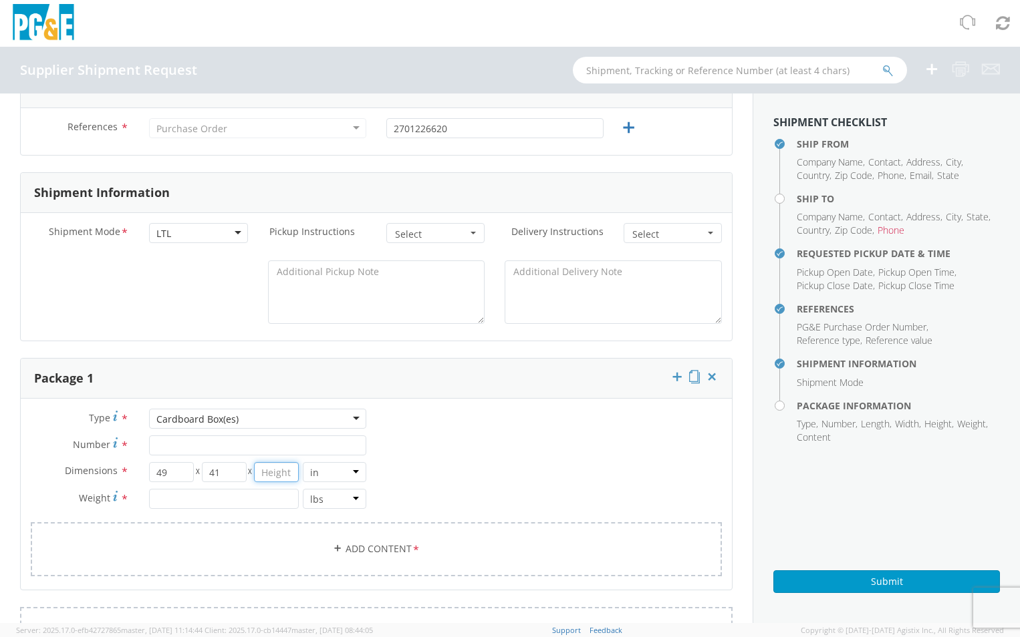
click at [270, 477] on input "number" at bounding box center [276, 472] width 45 height 20
type input "25"
click at [407, 470] on div "Type * Cardboard Box(es) Cardboard Box(es) Bulk Bundle(s) Cardboard Box(es) Car…" at bounding box center [376, 501] width 711 height 184
click at [245, 501] on input "number" at bounding box center [223, 499] width 149 height 20
type input "300"
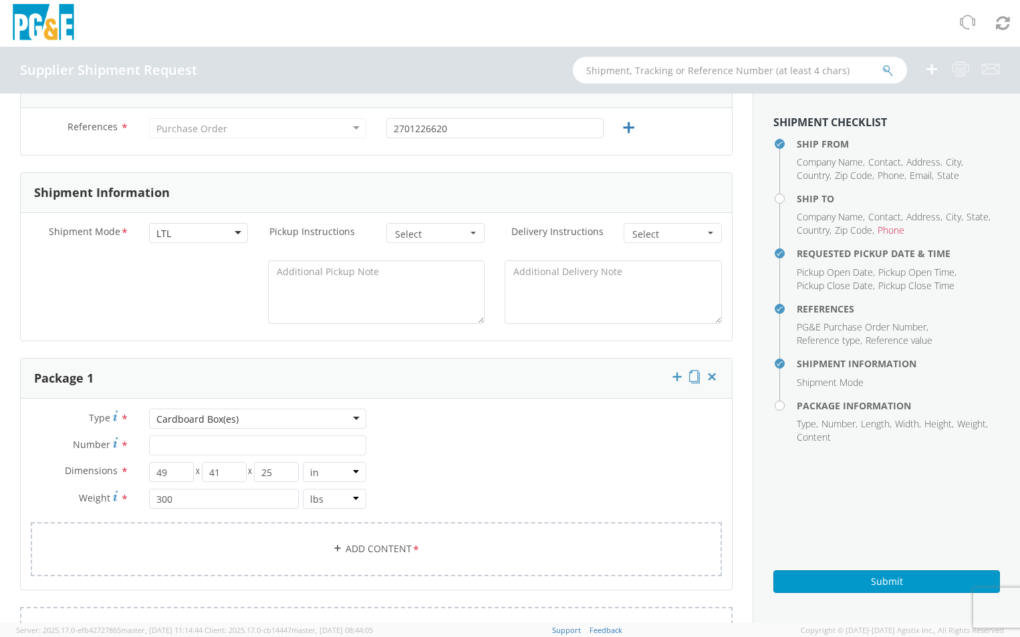
click at [396, 436] on div "Type * Cardboard Box(es) Cardboard Box(es) Bulk Bundle(s) Cardboard Box(es) Car…" at bounding box center [376, 501] width 711 height 184
click at [252, 451] on input "Number *" at bounding box center [257, 446] width 217 height 20
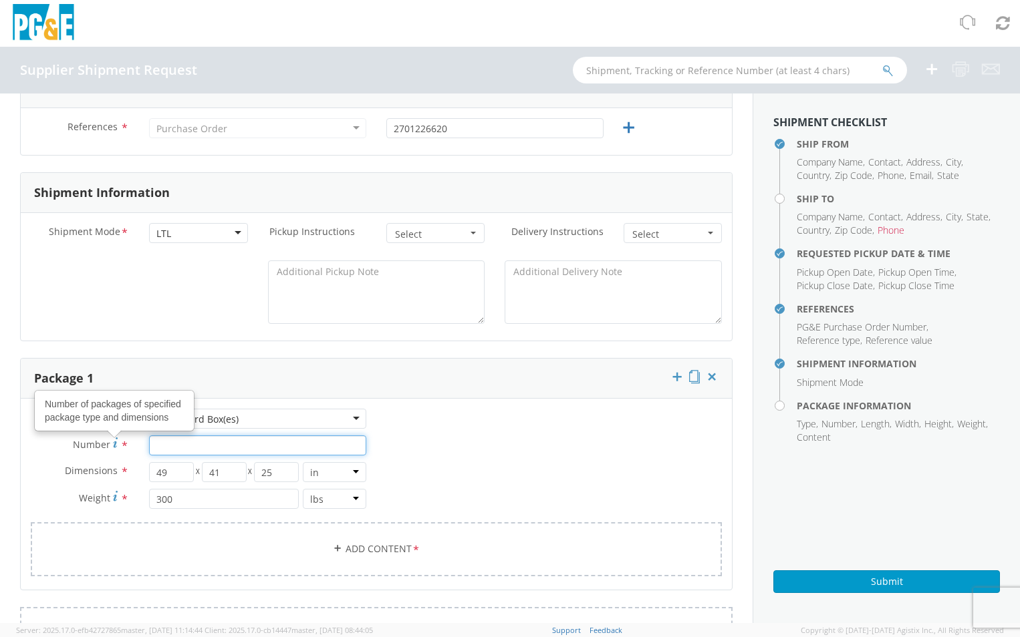
click at [152, 444] on input "Number Number of packages of specified package type and dimensions *" at bounding box center [257, 446] width 217 height 20
type input "1"
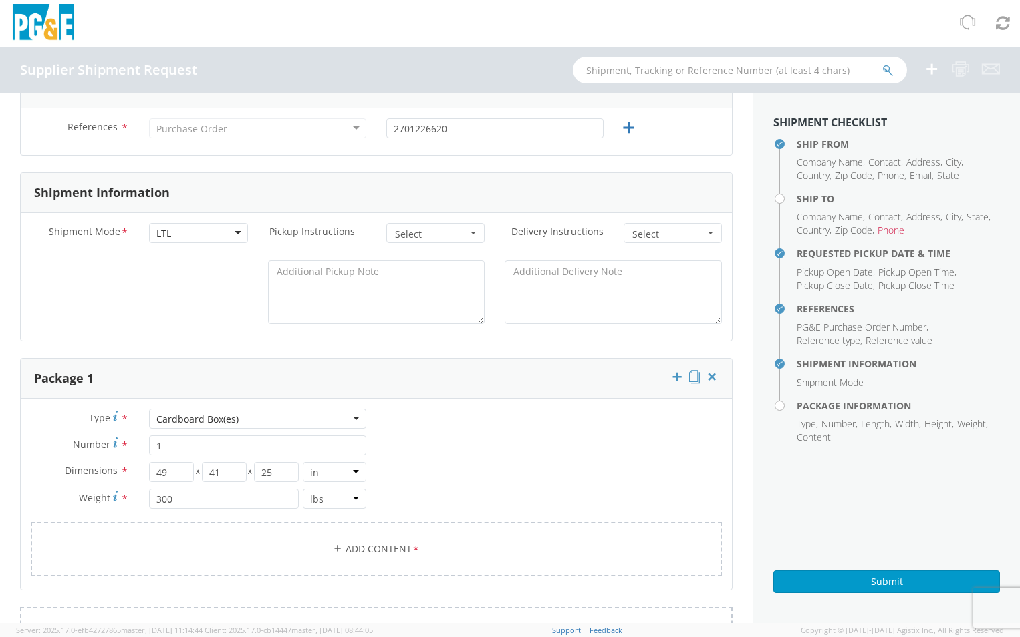
click at [305, 419] on div "Cardboard Box(es)" at bounding box center [257, 419] width 217 height 20
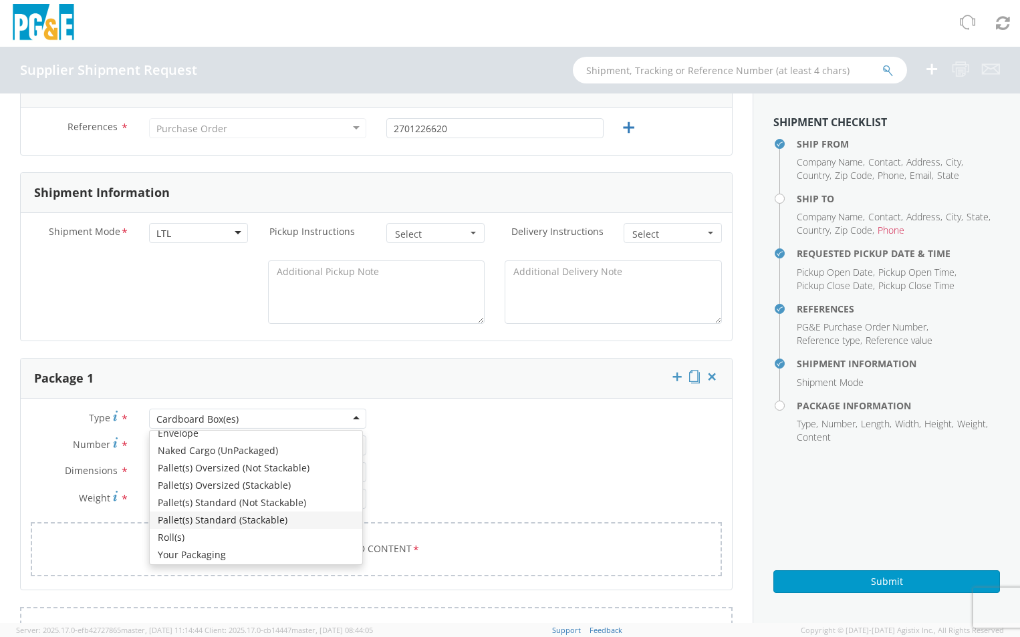
scroll to position [151, 0]
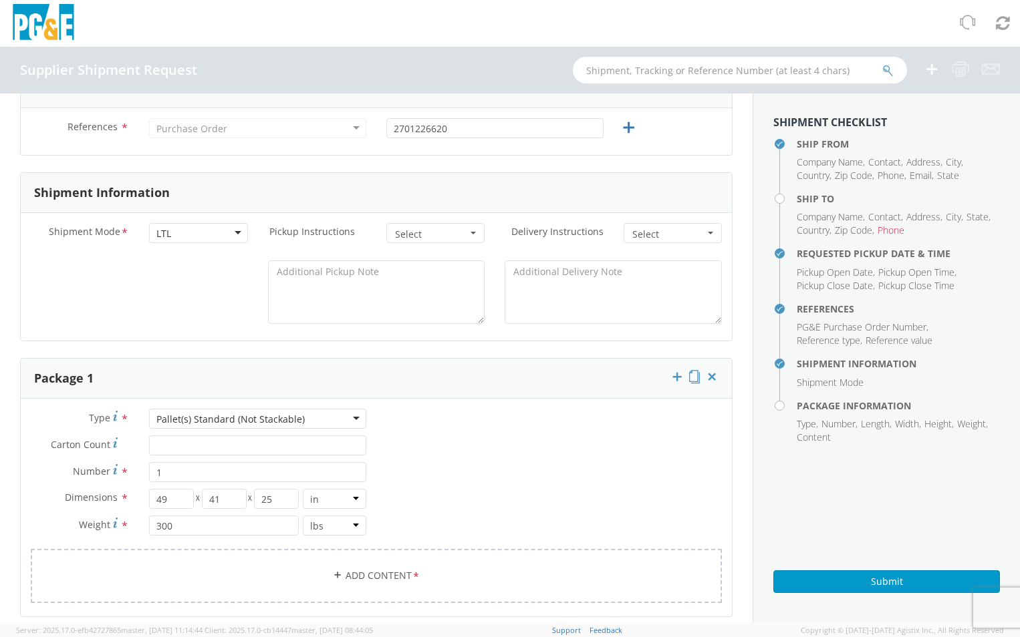
click at [496, 469] on div "Type * Pallet(s) Standard (Not Stackable) Pallet(s) Standard (Not Stackable) Bu…" at bounding box center [376, 514] width 711 height 211
click at [458, 452] on div "Type * Pallet(s) Standard (Not Stackable) Pallet(s) Standard (Not Stackable) Bu…" at bounding box center [376, 514] width 711 height 211
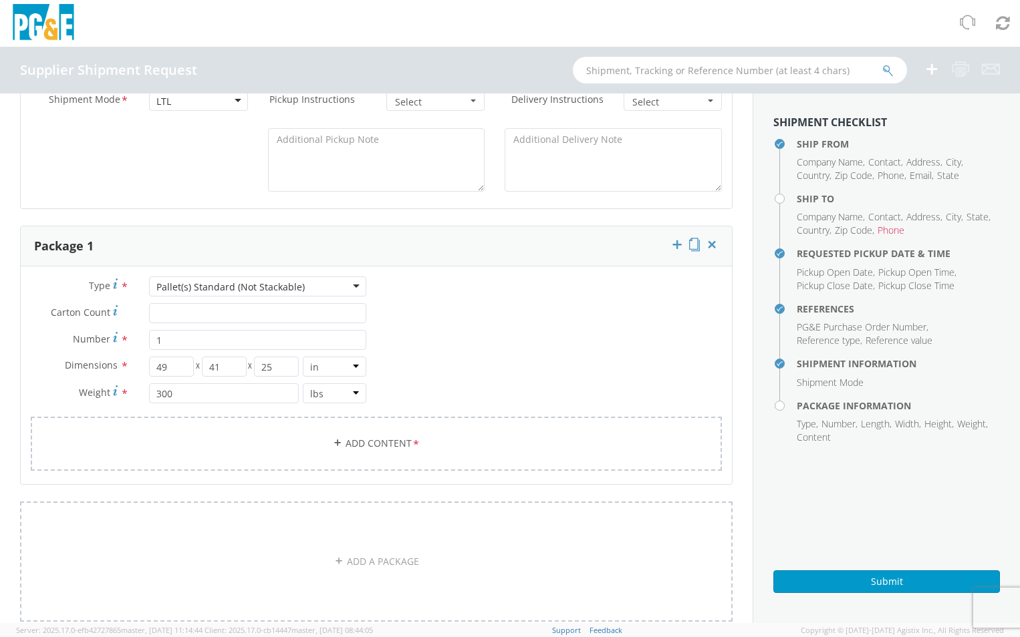
scroll to position [668, 0]
click at [456, 365] on div "Type * Pallet(s) Standard (Not Stackable) Pallet(s) Standard (Not Stackable) Bu…" at bounding box center [376, 380] width 711 height 211
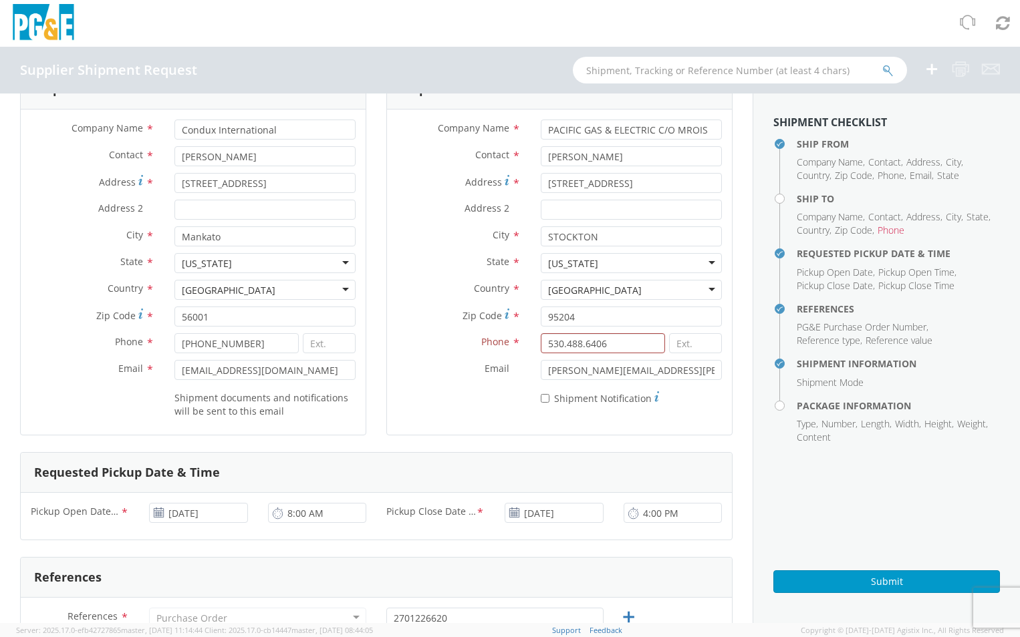
scroll to position [0, 0]
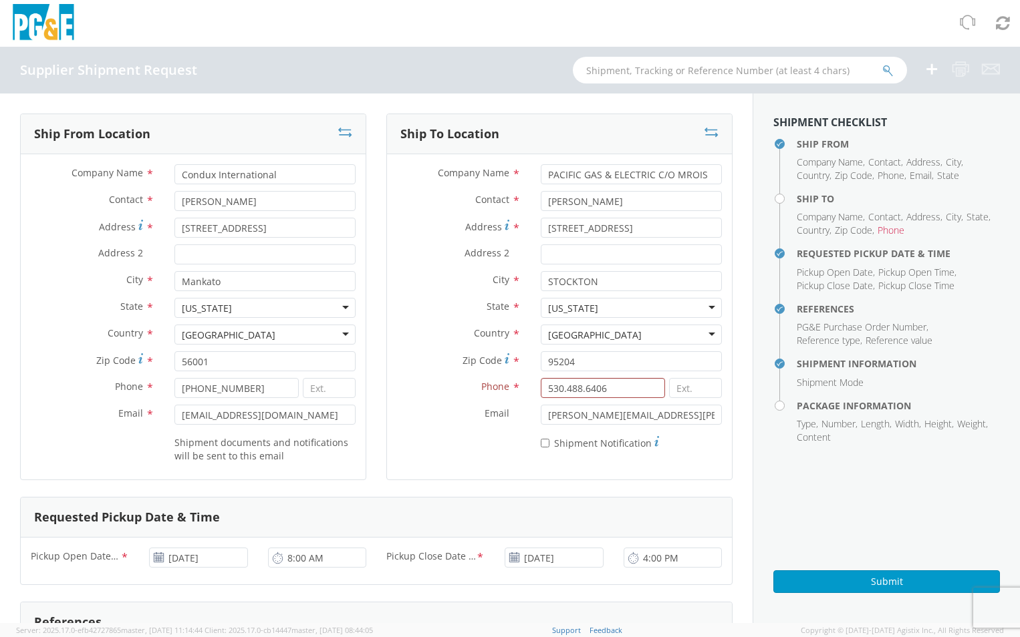
click at [428, 394] on label "Phone *" at bounding box center [459, 386] width 144 height 17
click at [608, 386] on input "530.488.6406" at bounding box center [603, 388] width 124 height 20
click at [556, 390] on input "530.488.6406" at bounding box center [603, 388] width 124 height 20
click at [559, 390] on input "530.488.6406" at bounding box center [603, 388] width 124 height 20
click at [579, 390] on input "530-488.6406" at bounding box center [603, 388] width 124 height 20
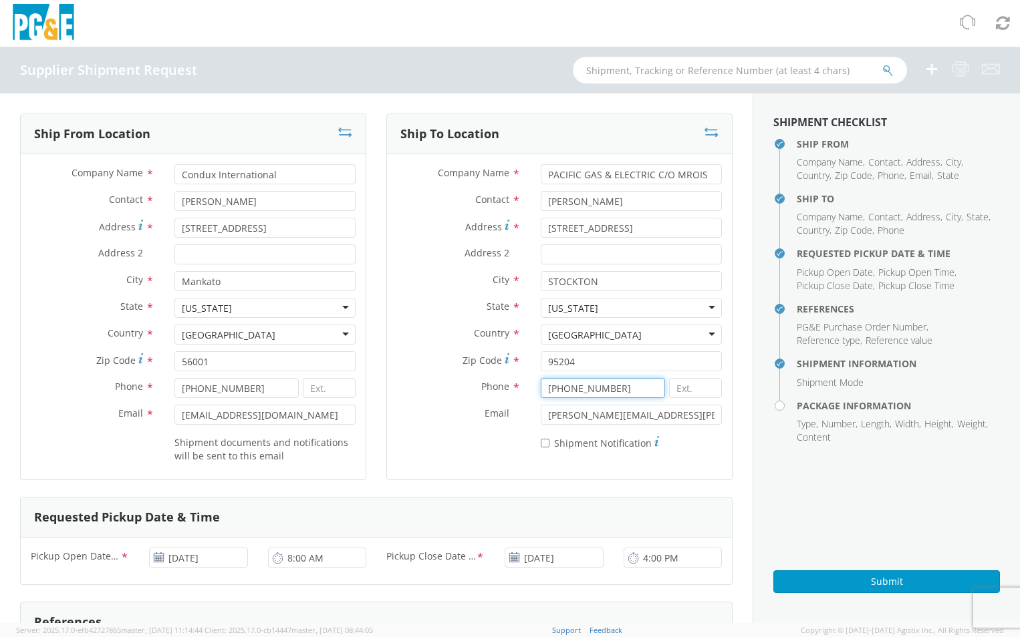
type input "[PHONE_NUMBER]"
click at [460, 445] on div "* Shipment Notification" at bounding box center [559, 441] width 345 height 19
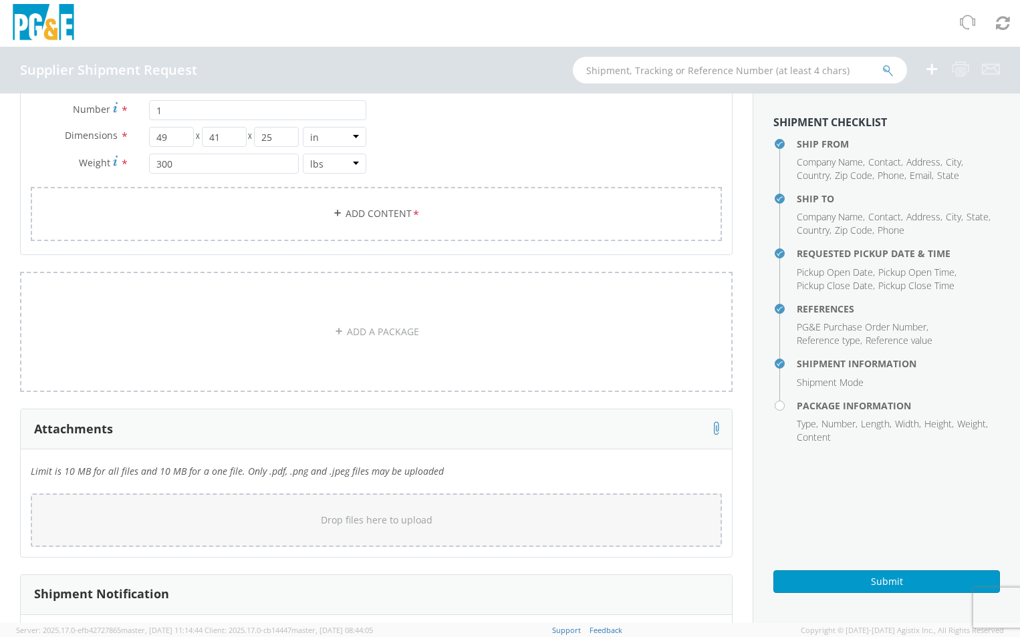
scroll to position [1072, 0]
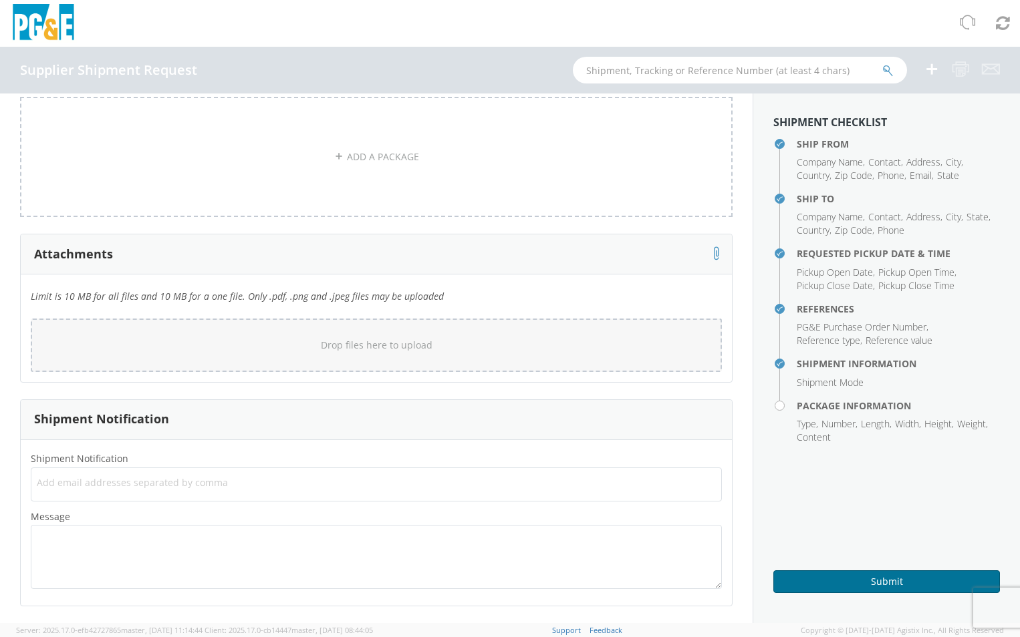
click at [860, 580] on button "Submit" at bounding box center [886, 582] width 227 height 23
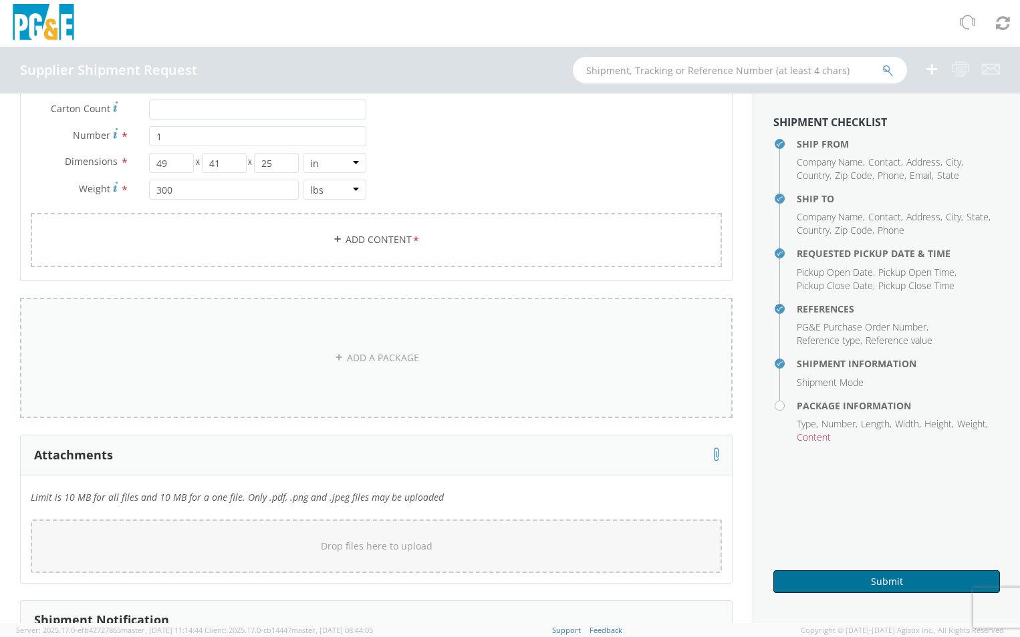
scroll to position [671, 0]
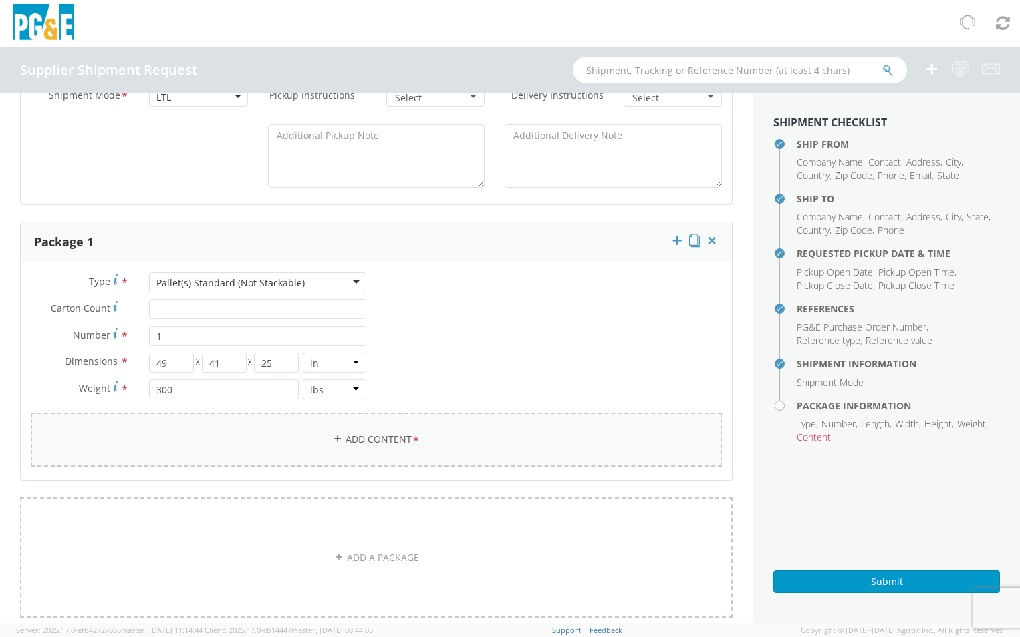
click at [385, 443] on link "Add Content *" at bounding box center [376, 440] width 691 height 54
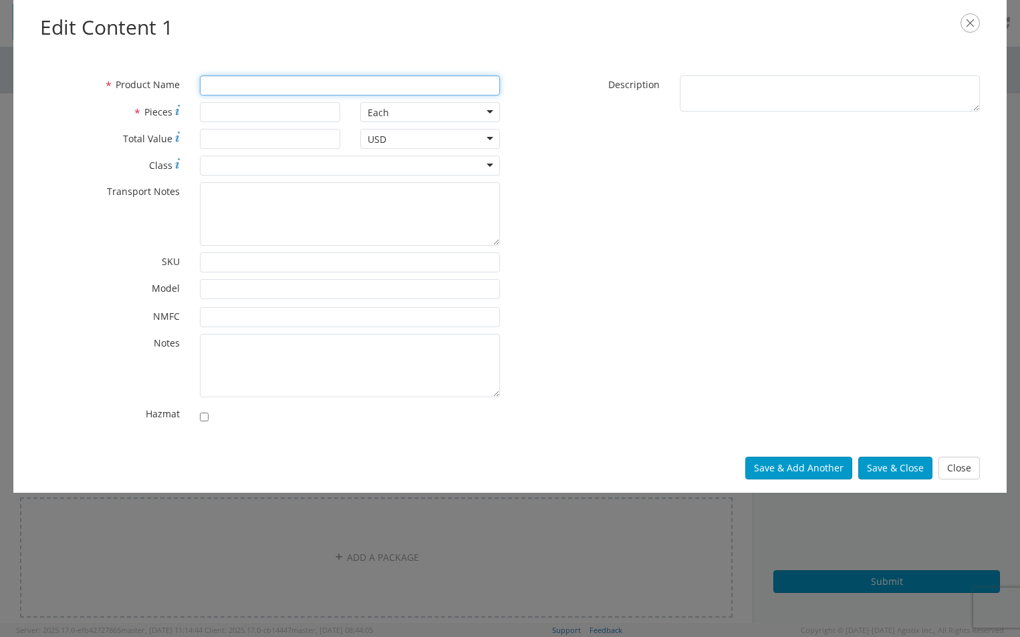
click at [243, 84] on input "* Product Name" at bounding box center [350, 86] width 300 height 20
click at [241, 108] on input "* Pieces" at bounding box center [270, 112] width 140 height 20
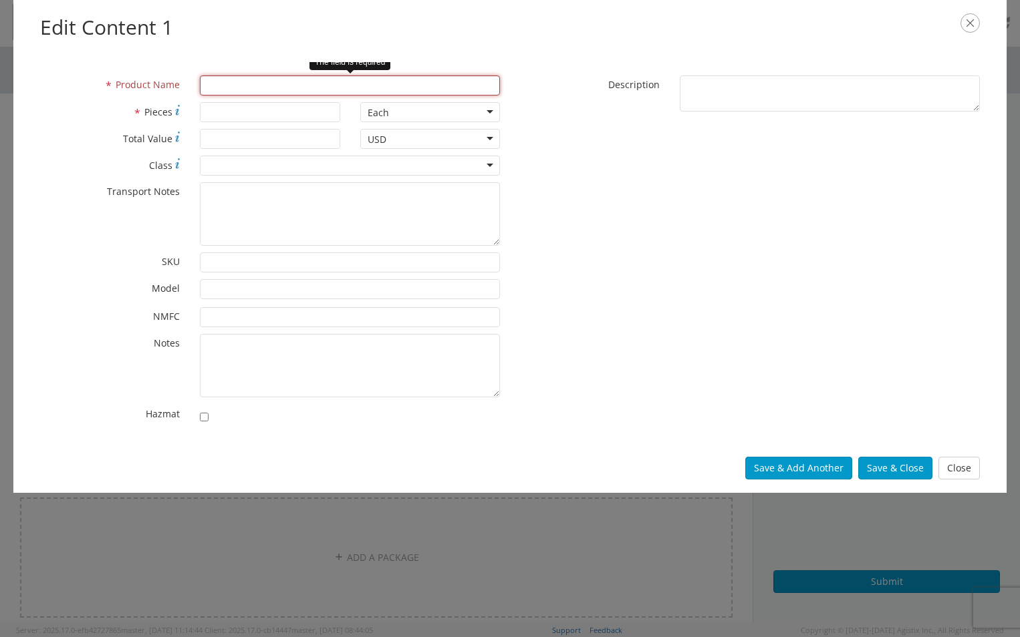
click at [244, 88] on input "* Product Name" at bounding box center [350, 86] width 300 height 20
click at [221, 90] on input "* Product Name" at bounding box center [350, 86] width 300 height 20
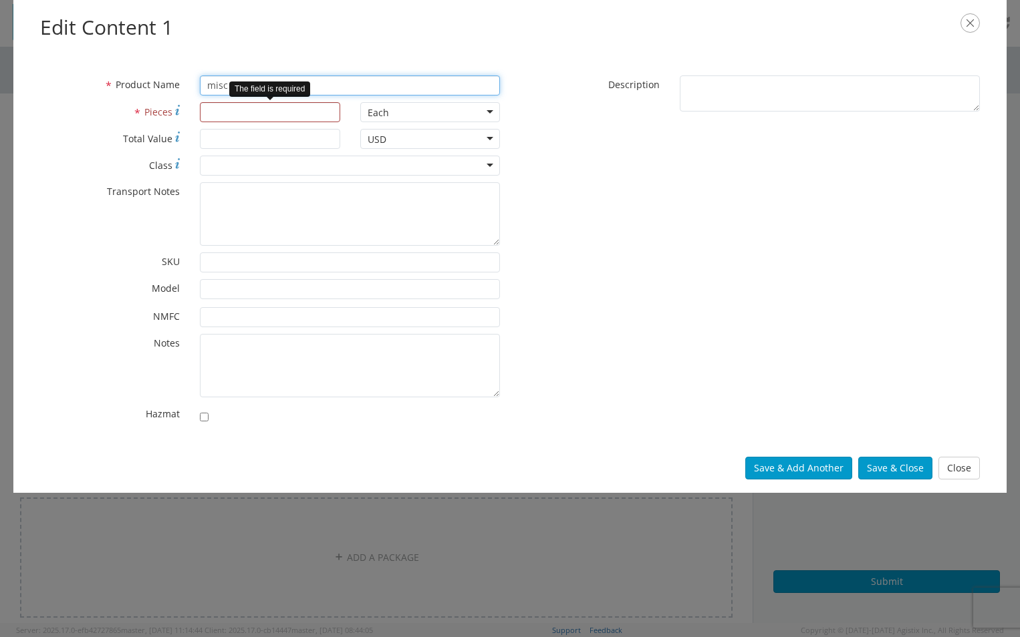
type input "misc"
click at [219, 112] on input "* Pieces" at bounding box center [270, 112] width 140 height 20
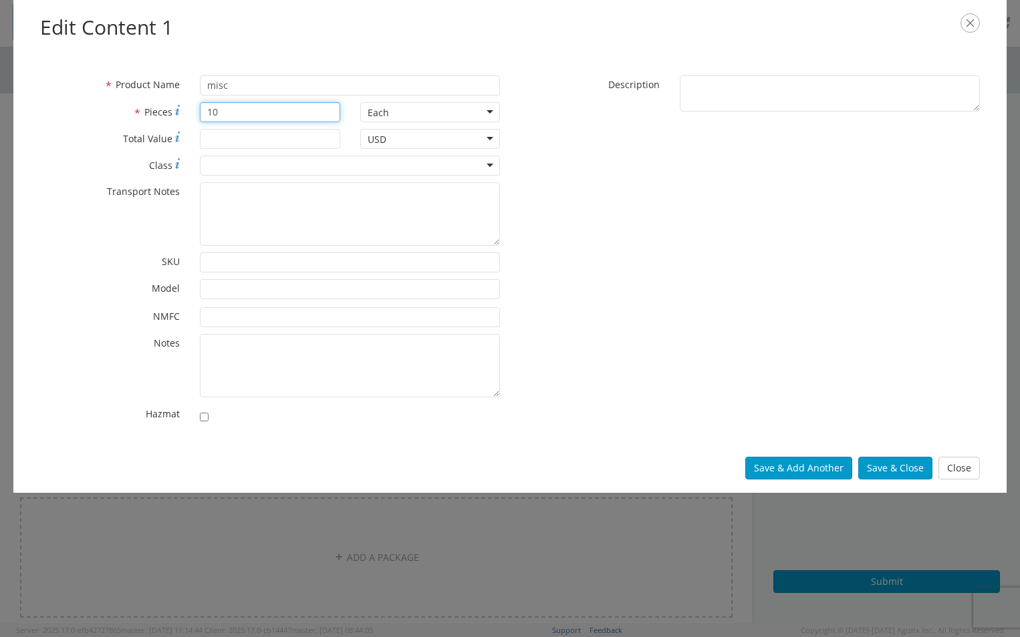
type input "10"
click at [611, 230] on div "* Product Name misc * Pieces 10 Each Each Bag Blister Pack Bottle Capsule Carto…" at bounding box center [510, 253] width 960 height 355
click at [891, 470] on button "Save & Close" at bounding box center [895, 468] width 74 height 23
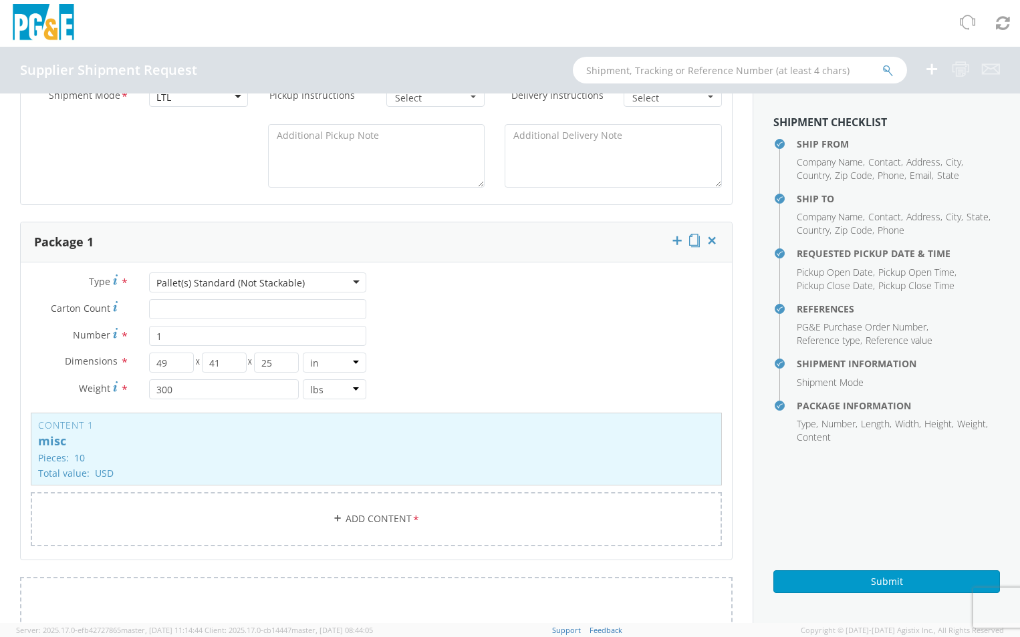
click at [527, 335] on div "Type * Pallet(s) Standard (Not Stackable) Pallet(s) Standard (Not Stackable) Bu…" at bounding box center [376, 418] width 711 height 291
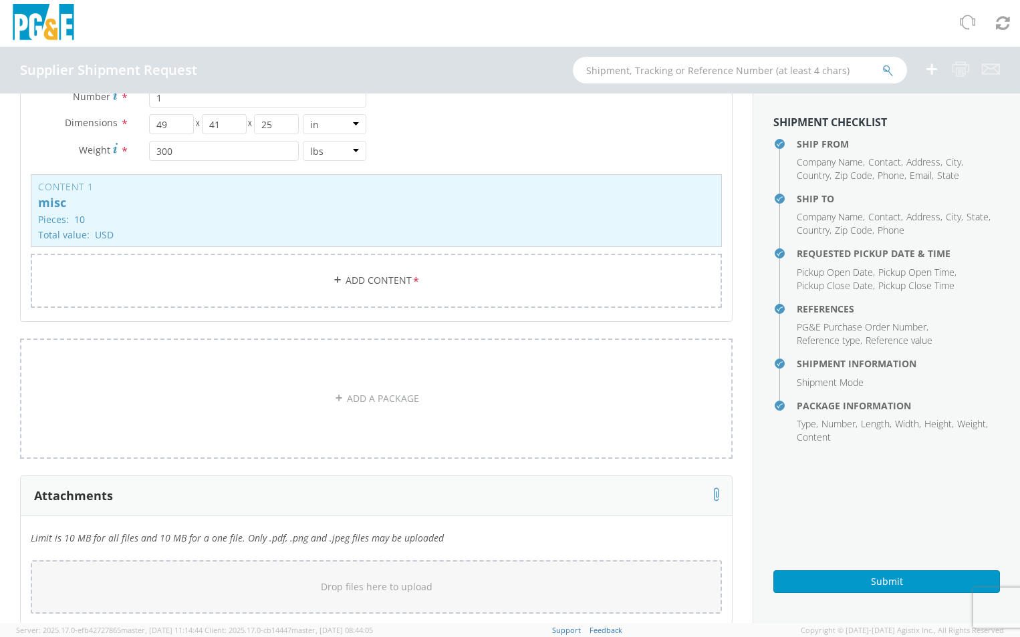
scroll to position [1139, 0]
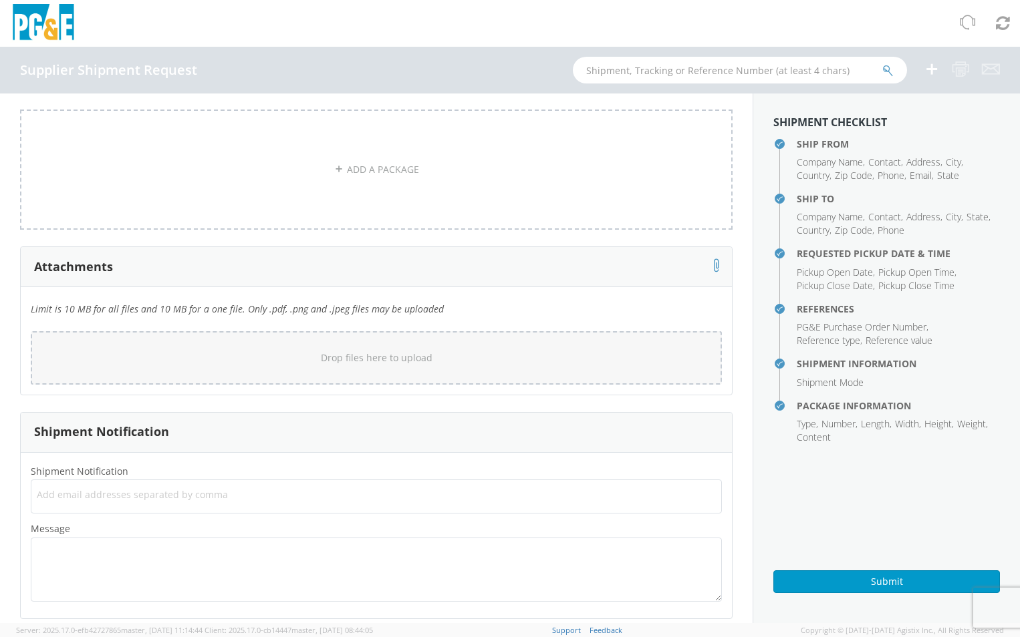
click at [844, 569] on div "Submit" at bounding box center [886, 577] width 227 height 33
click at [847, 577] on button "Submit" at bounding box center [886, 582] width 227 height 23
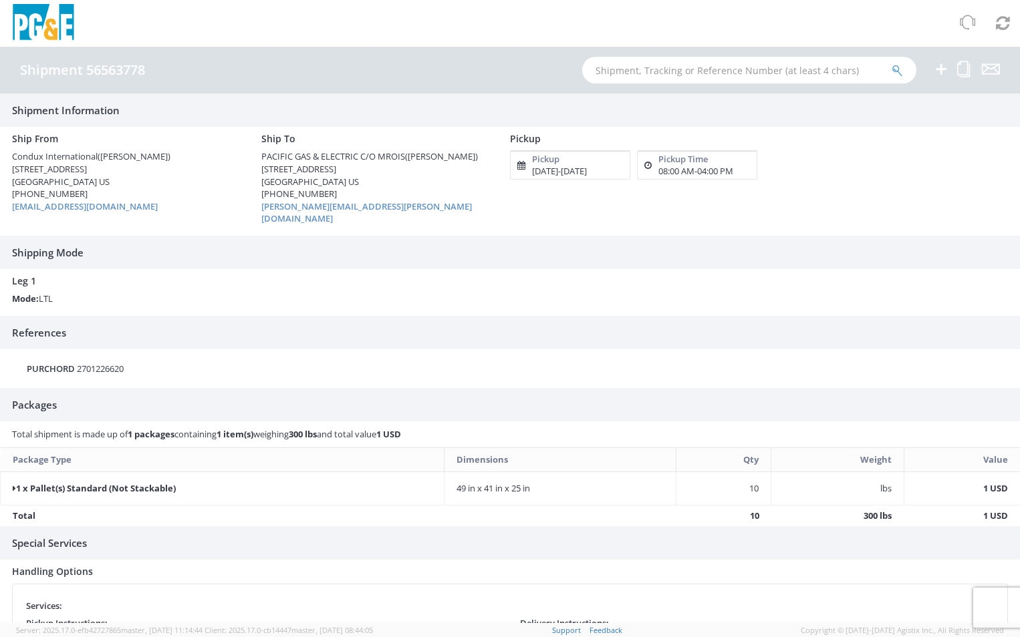
scroll to position [51, 0]
